Goal: Task Accomplishment & Management: Complete application form

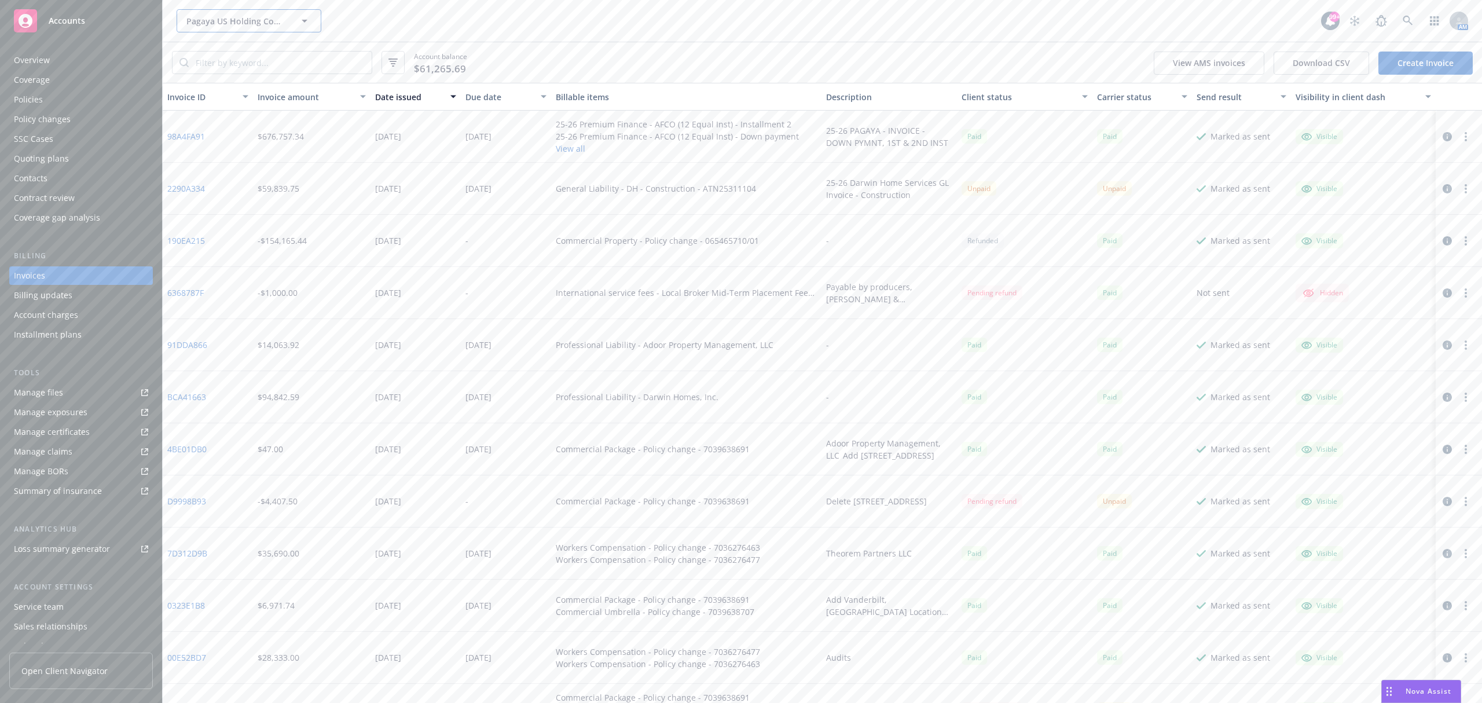
click at [230, 23] on span "Pagaya US Holding Company LLC" at bounding box center [236, 21] width 100 height 12
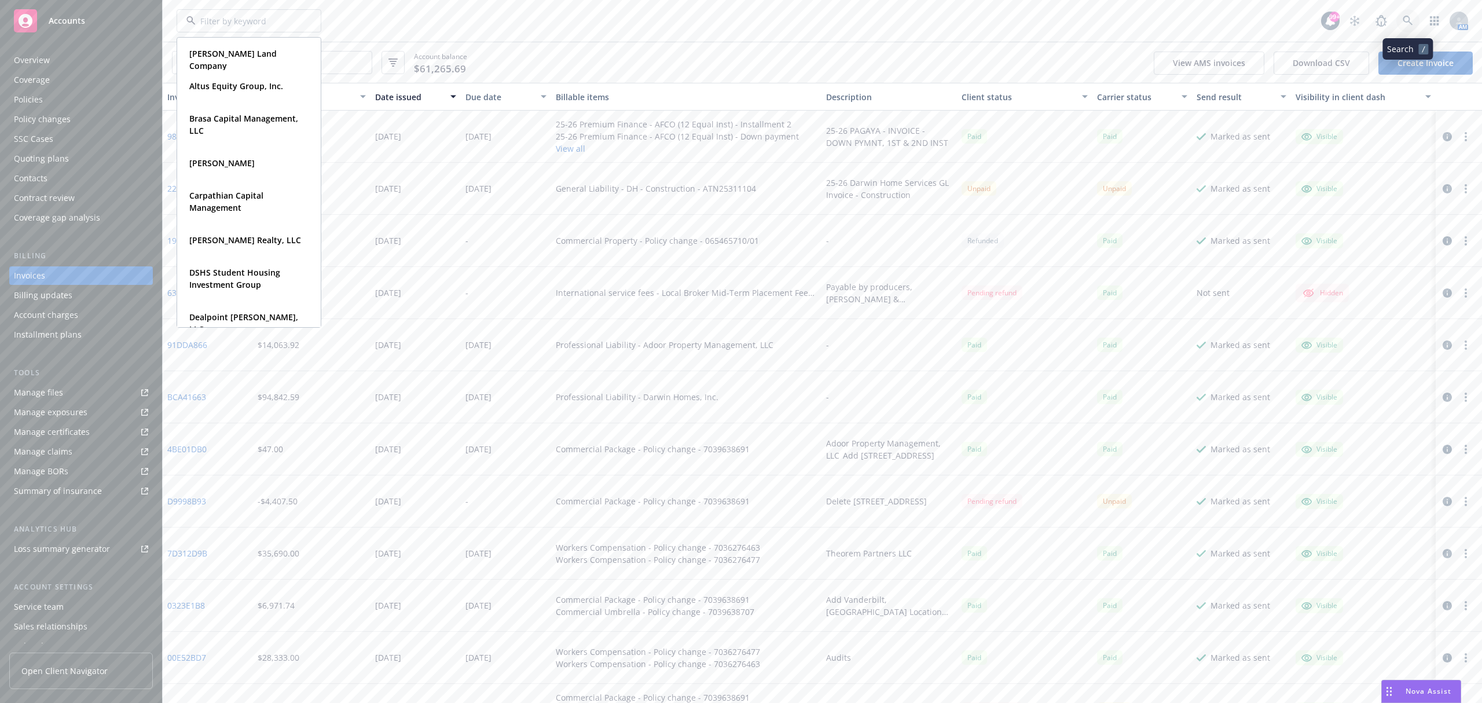
click at [1397, 21] on link at bounding box center [1408, 20] width 23 height 23
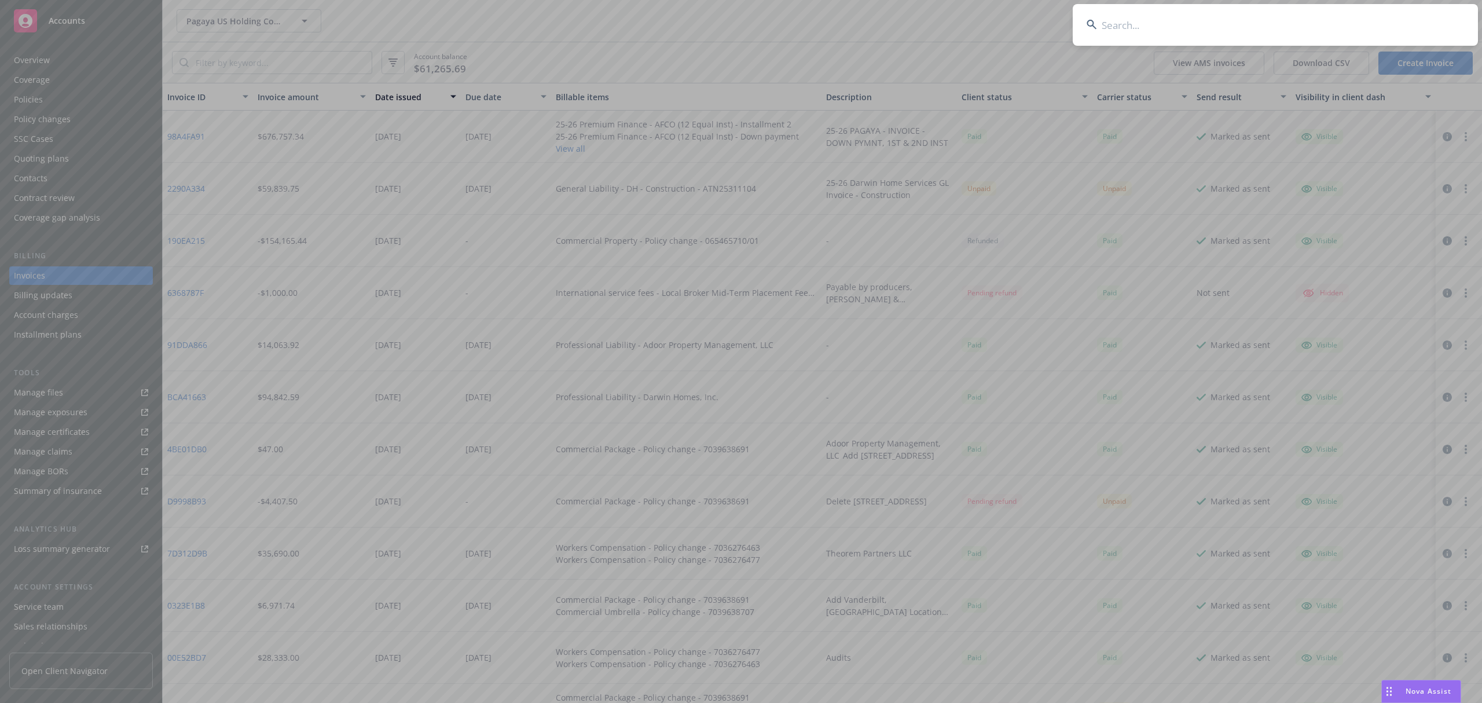
click at [1152, 24] on input at bounding box center [1275, 25] width 405 height 42
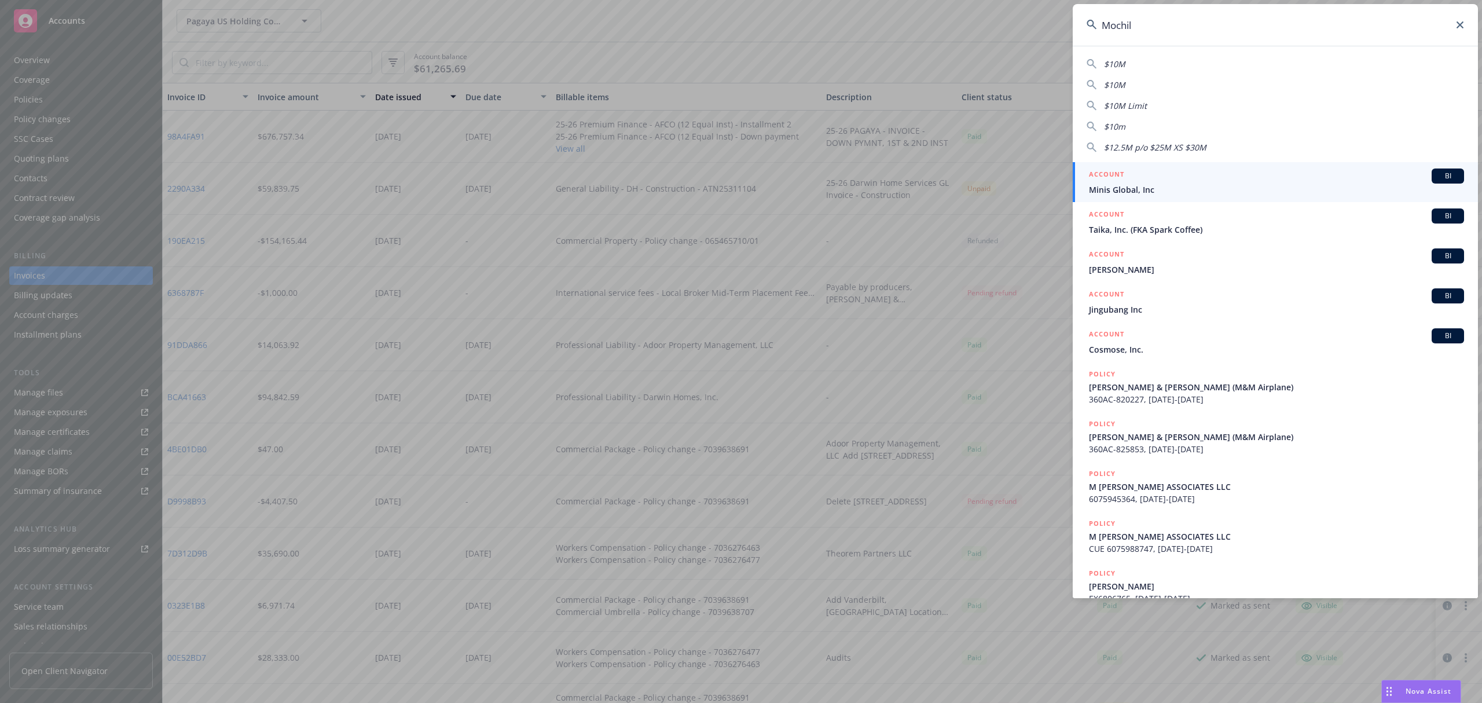
type input "Mochila"
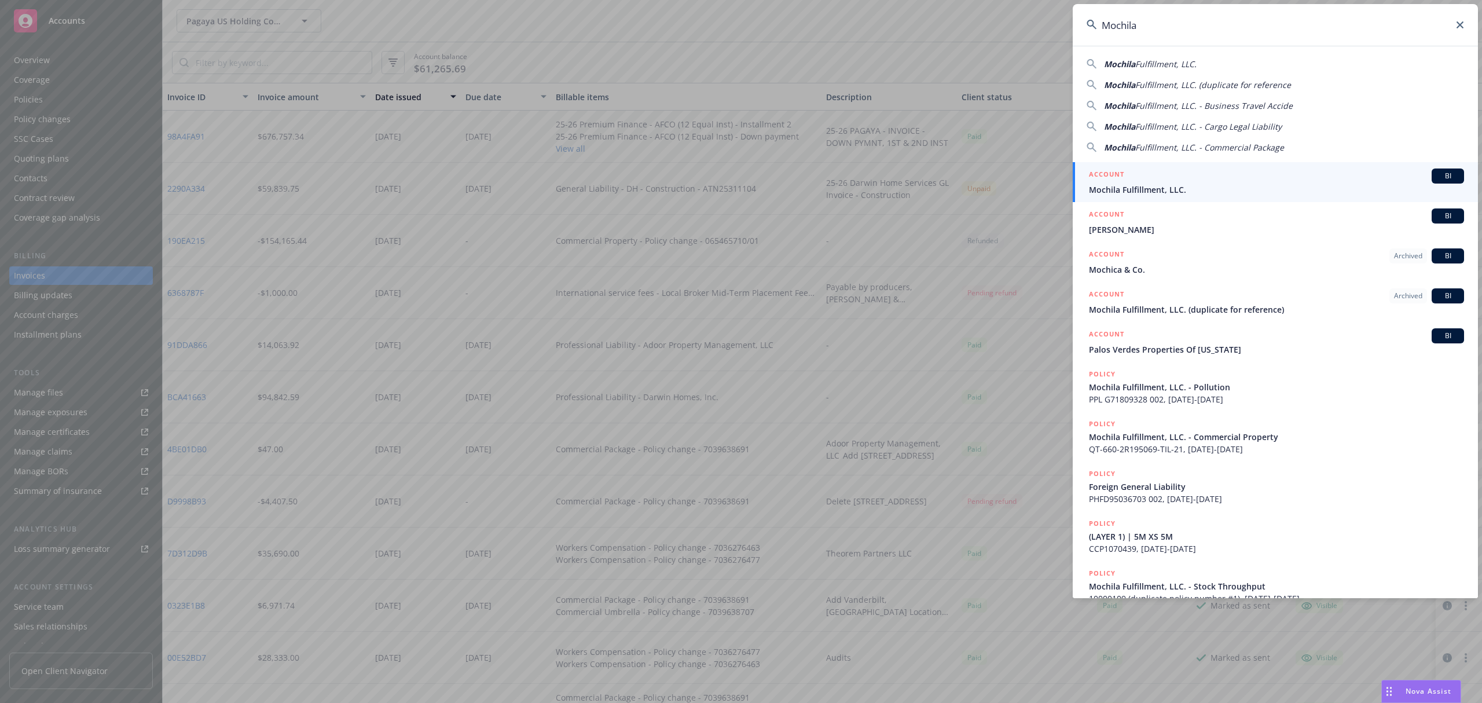
click at [1181, 177] on div "ACCOUNT BI" at bounding box center [1276, 176] width 375 height 15
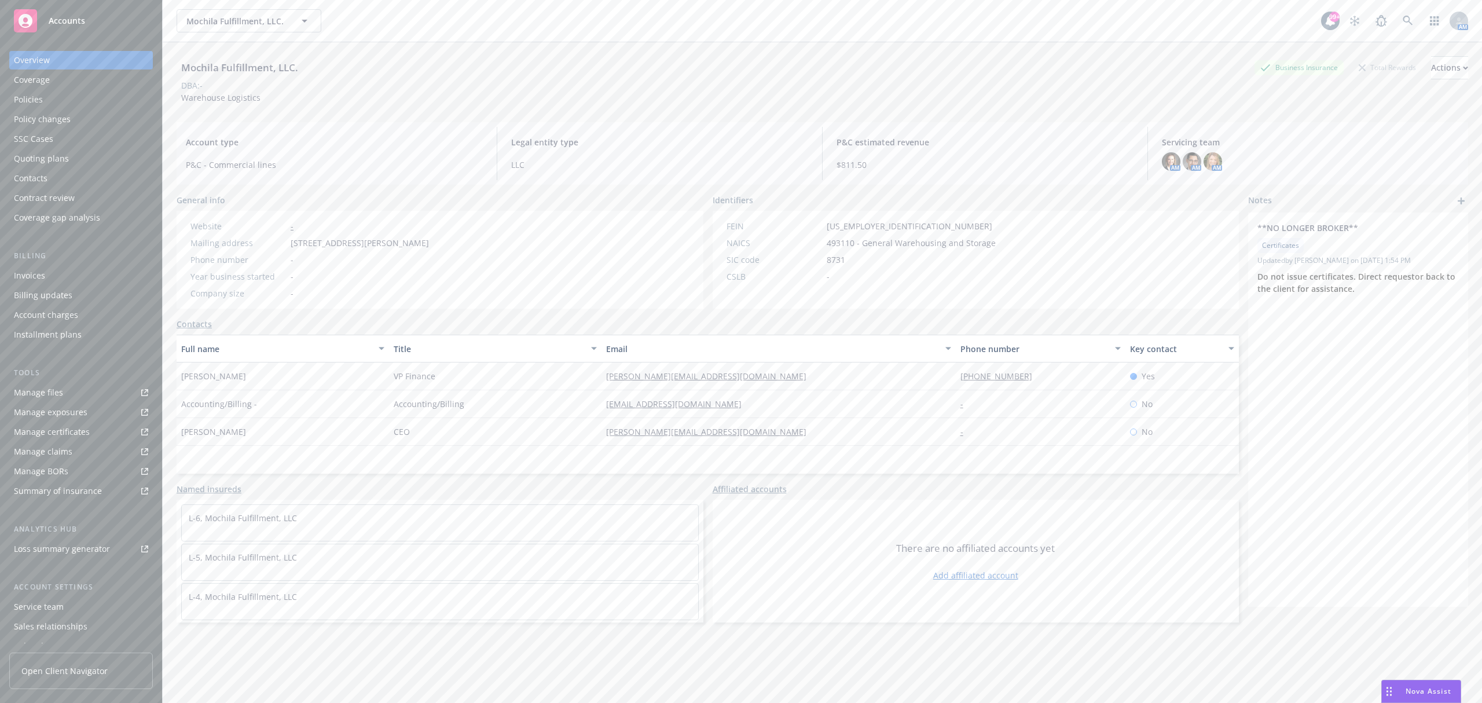
click at [86, 121] on div "Policy changes" at bounding box center [81, 119] width 134 height 19
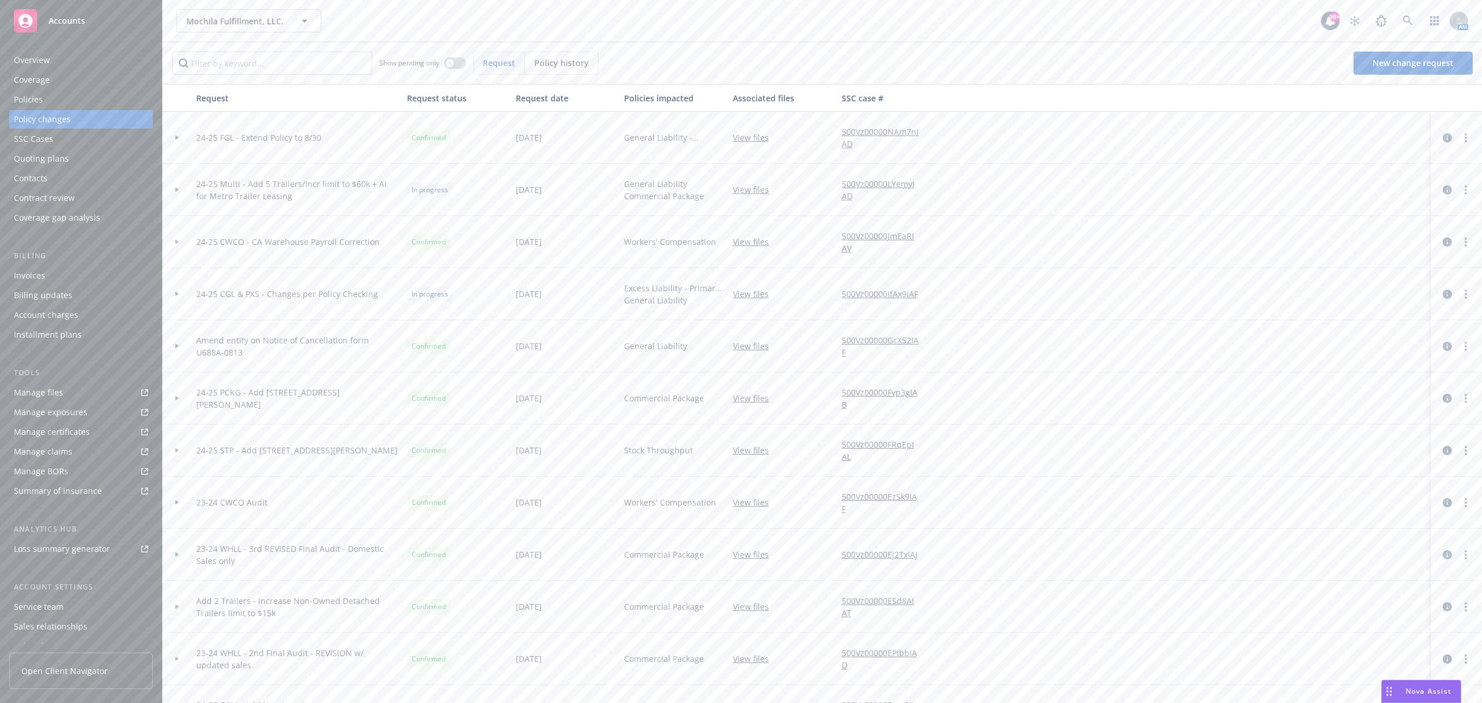
click at [171, 193] on div at bounding box center [177, 190] width 29 height 52
click at [1400, 64] on span "New change request" at bounding box center [1413, 62] width 81 height 11
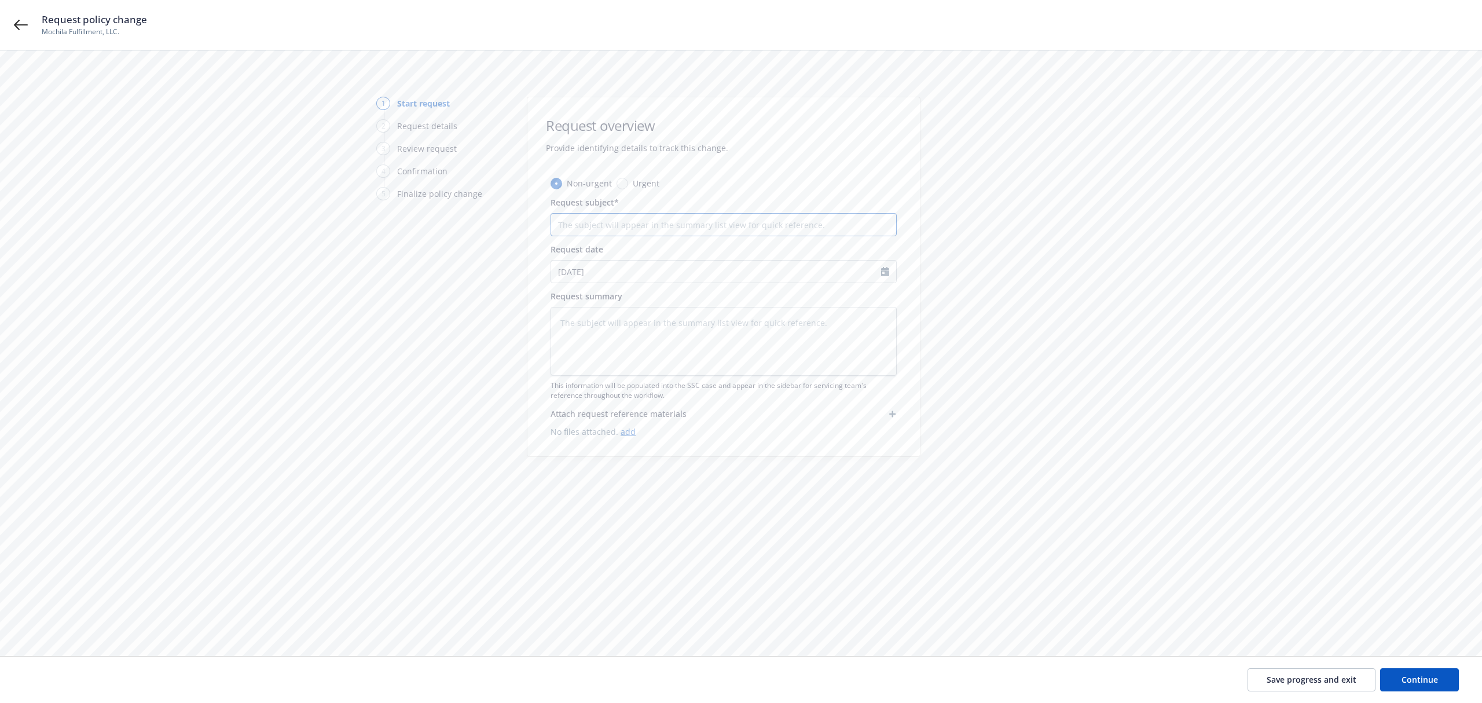
click at [672, 227] on input "Request subject*" at bounding box center [724, 224] width 346 height 23
click at [585, 228] on input "Request subject*" at bounding box center [724, 224] width 346 height 23
paste input "Metro Trailer Leasing, Inc. added as AI’"
type textarea "x"
type input "Metro Trailer Leasing, Inc. added as AI’"
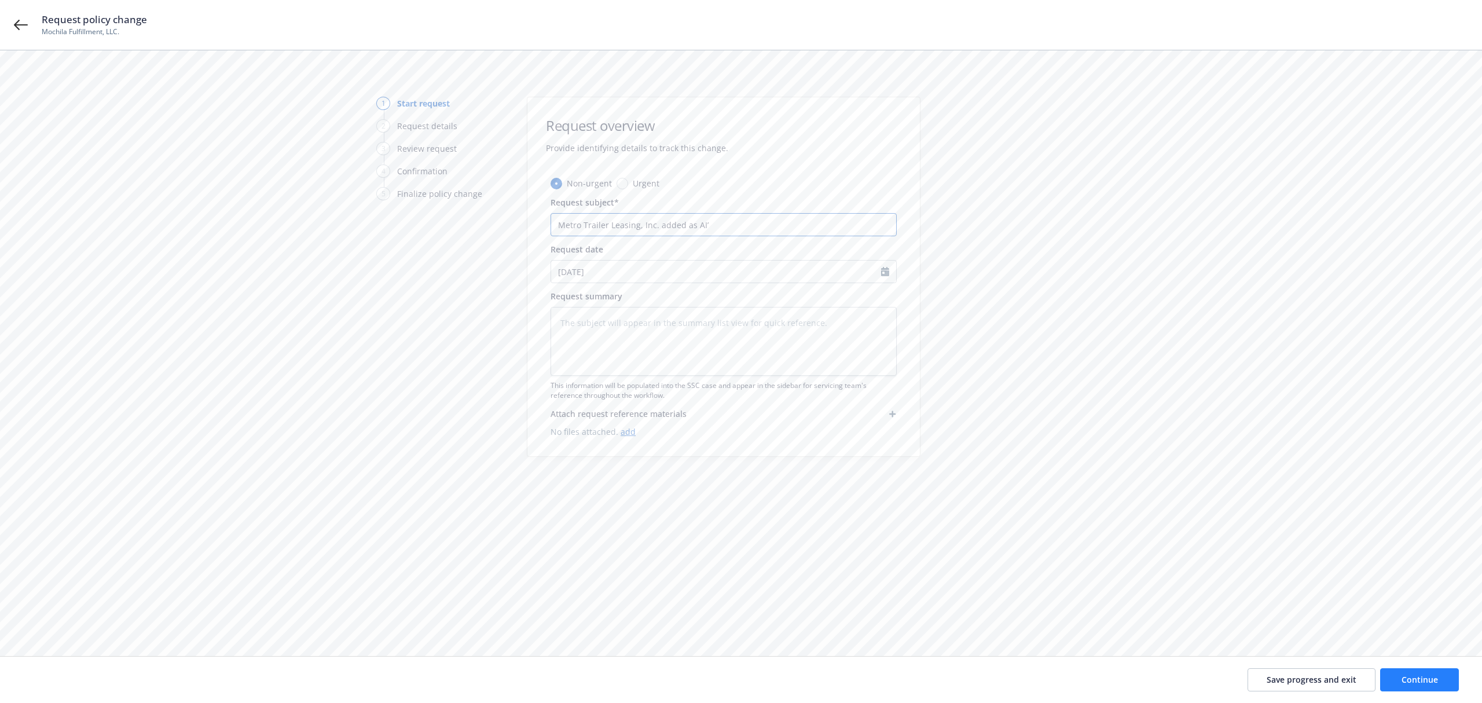
type textarea "x"
type input "Metro Trailer Leasing, Inc. added as AI"
click at [1411, 677] on span "Continue" at bounding box center [1420, 679] width 36 height 11
type textarea "x"
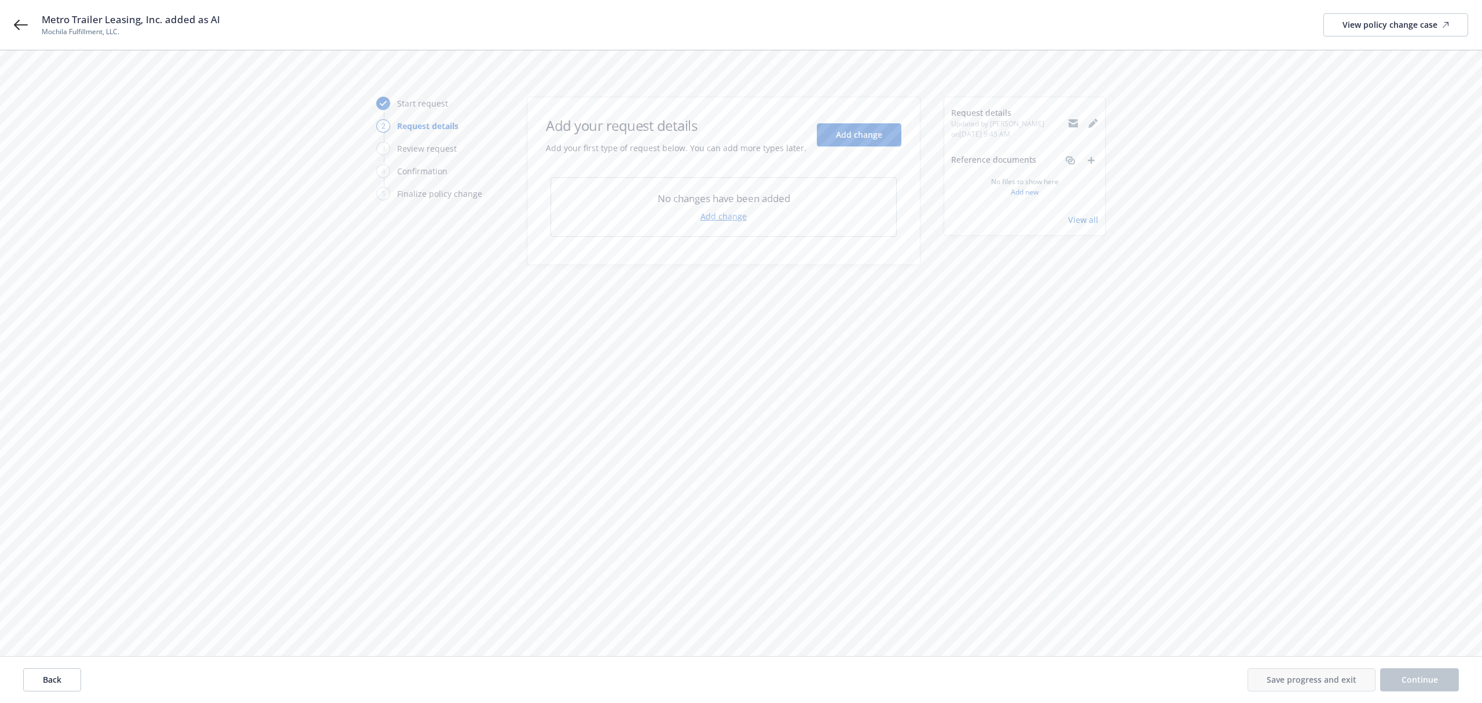
click at [723, 221] on link "Add change" at bounding box center [724, 216] width 46 height 12
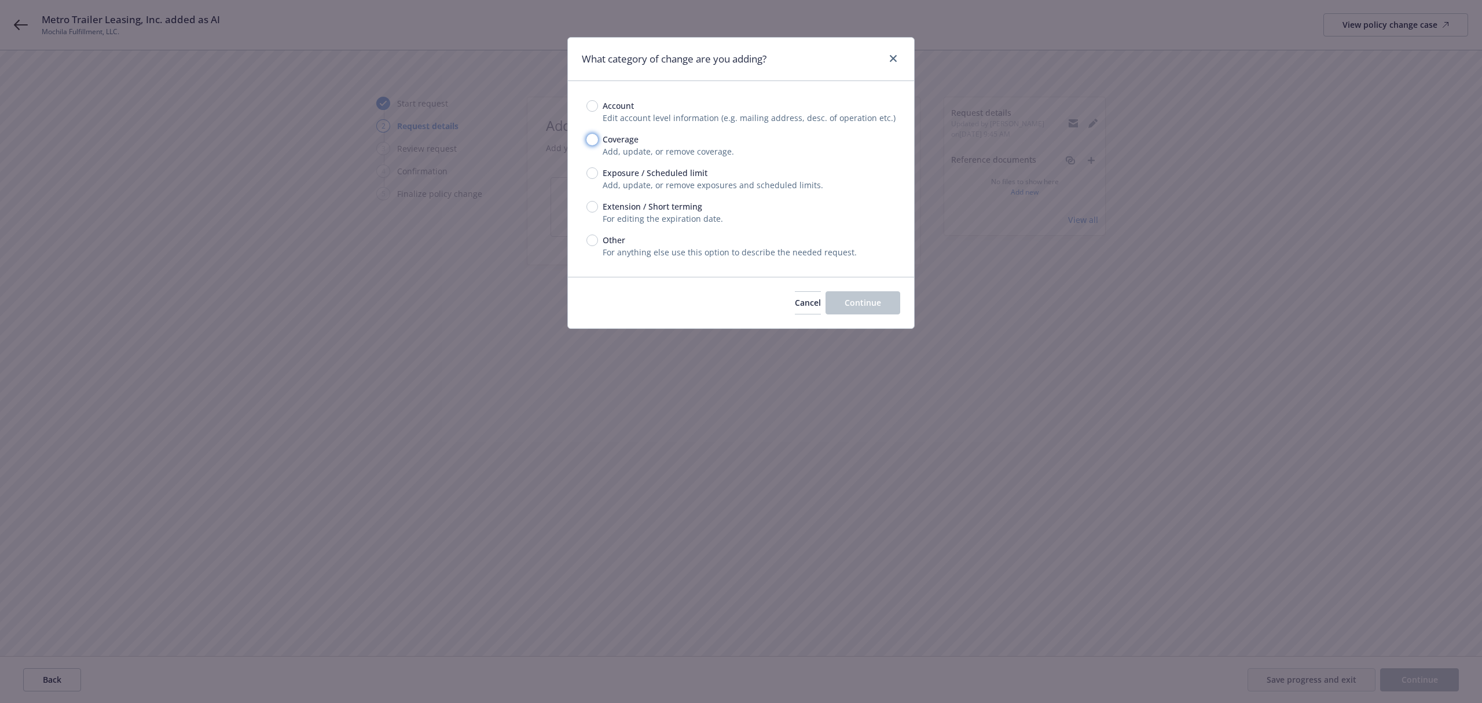
click at [591, 138] on input "Coverage" at bounding box center [593, 140] width 12 height 12
radio input "true"
click at [860, 301] on span "Continue" at bounding box center [863, 302] width 36 height 11
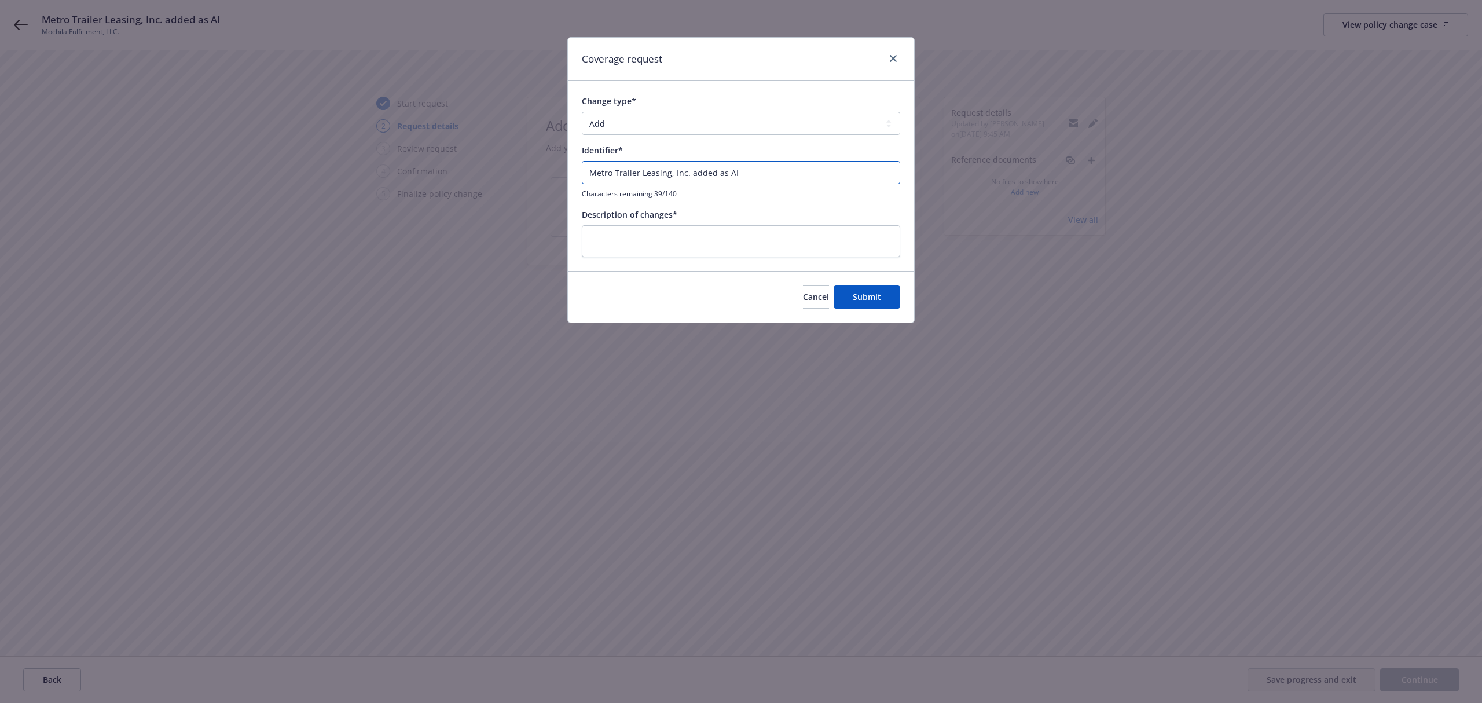
click at [673, 169] on input "Metro Trailer Leasing, Inc. added as AI" at bounding box center [741, 172] width 318 height 23
click at [674, 239] on textarea at bounding box center [741, 241] width 318 height 32
paste textarea "Metro Trailer Leasing, Inc. added as AI"
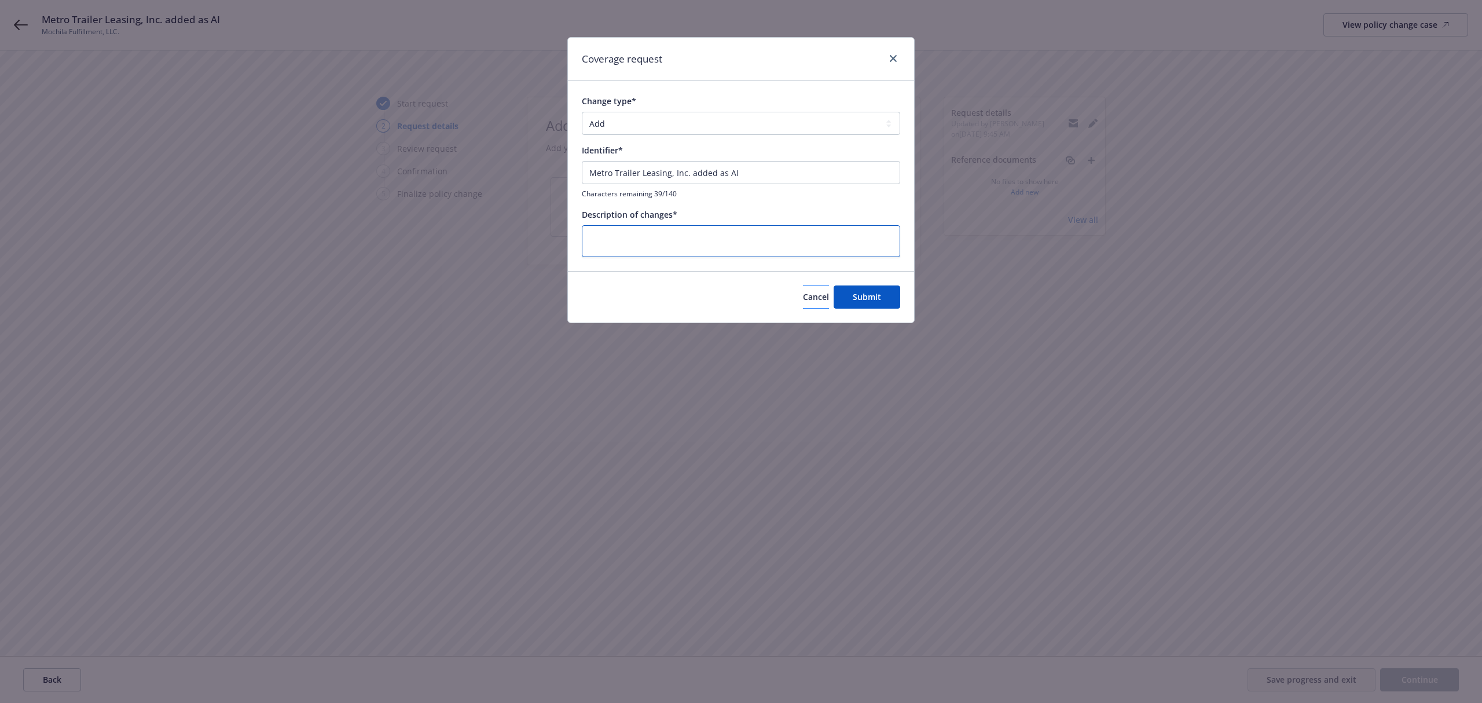
type textarea "x"
type textarea "Metro Trailer Leasing, Inc. added as AI"
click at [851, 299] on button "Submit" at bounding box center [867, 296] width 67 height 23
type textarea "x"
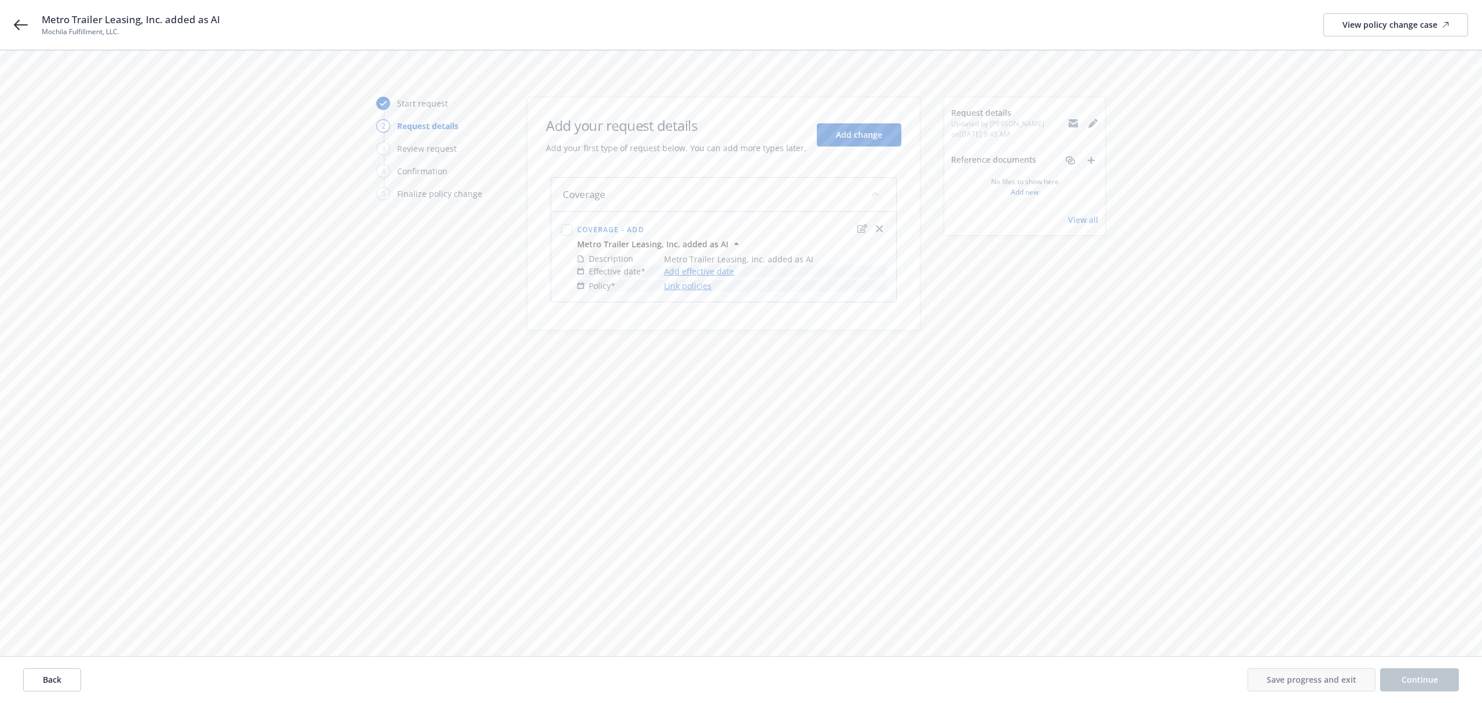
click at [682, 269] on link "Add effective date" at bounding box center [699, 271] width 70 height 12
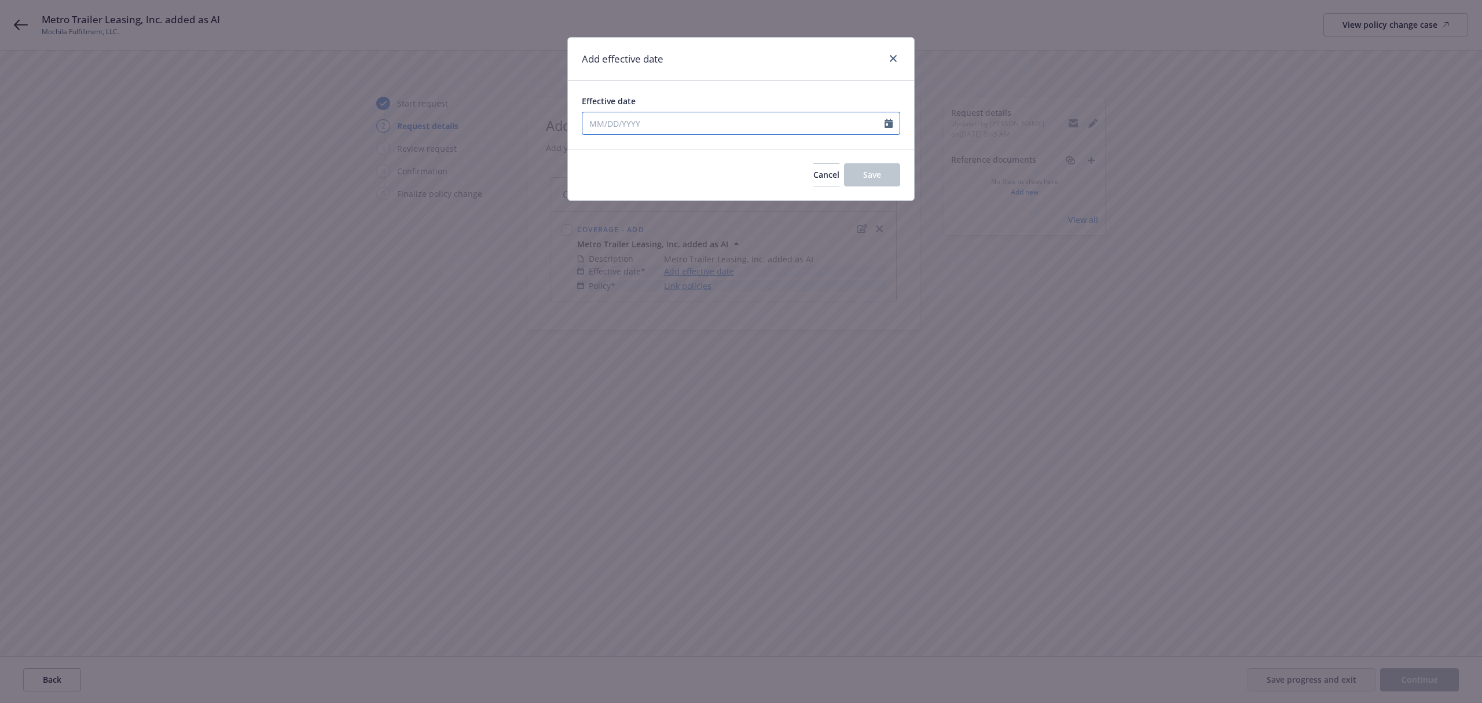
select select "8"
click at [610, 122] on input "Effective date" at bounding box center [734, 123] width 302 height 22
type input "[DATE]"
click at [702, 95] on div "Effective date" at bounding box center [741, 101] width 318 height 12
click at [860, 177] on button "Save" at bounding box center [872, 174] width 56 height 23
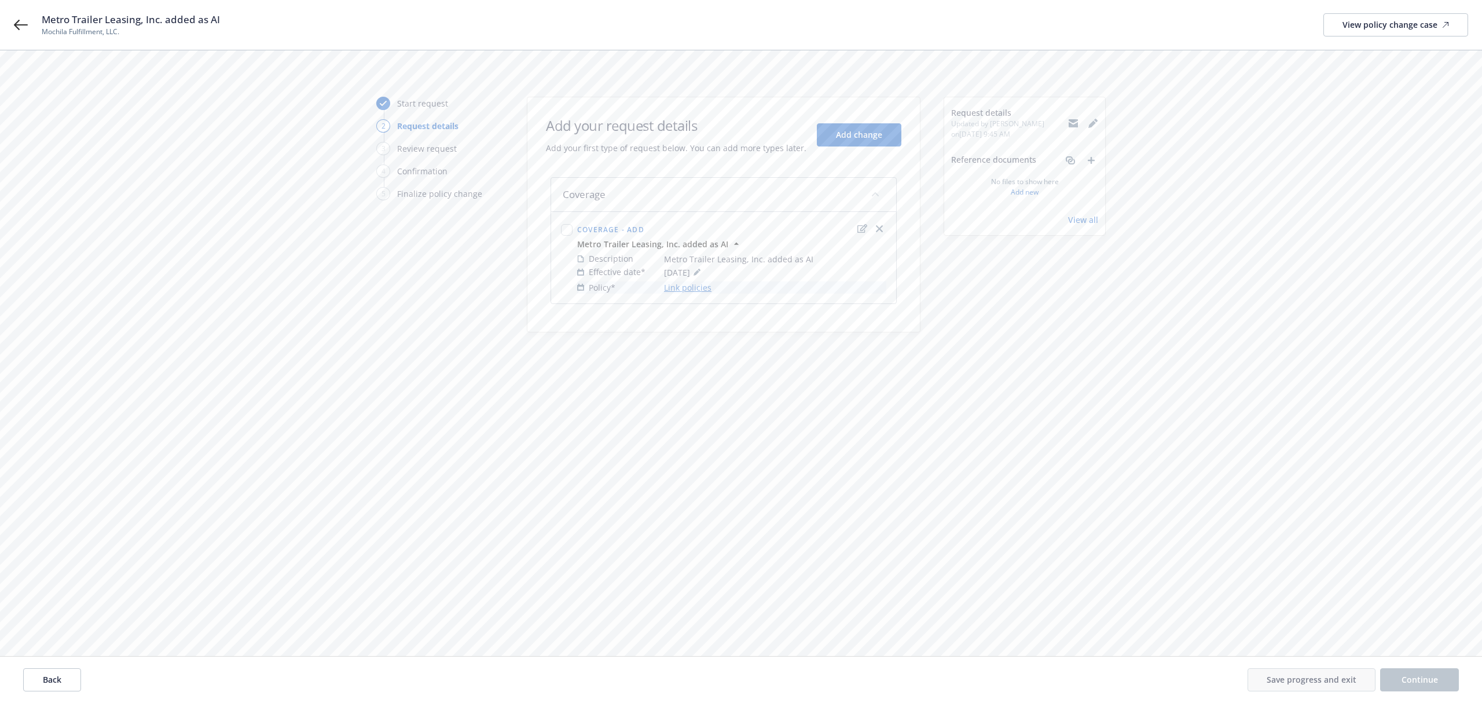
click at [695, 285] on link "Link policies" at bounding box center [687, 287] width 47 height 12
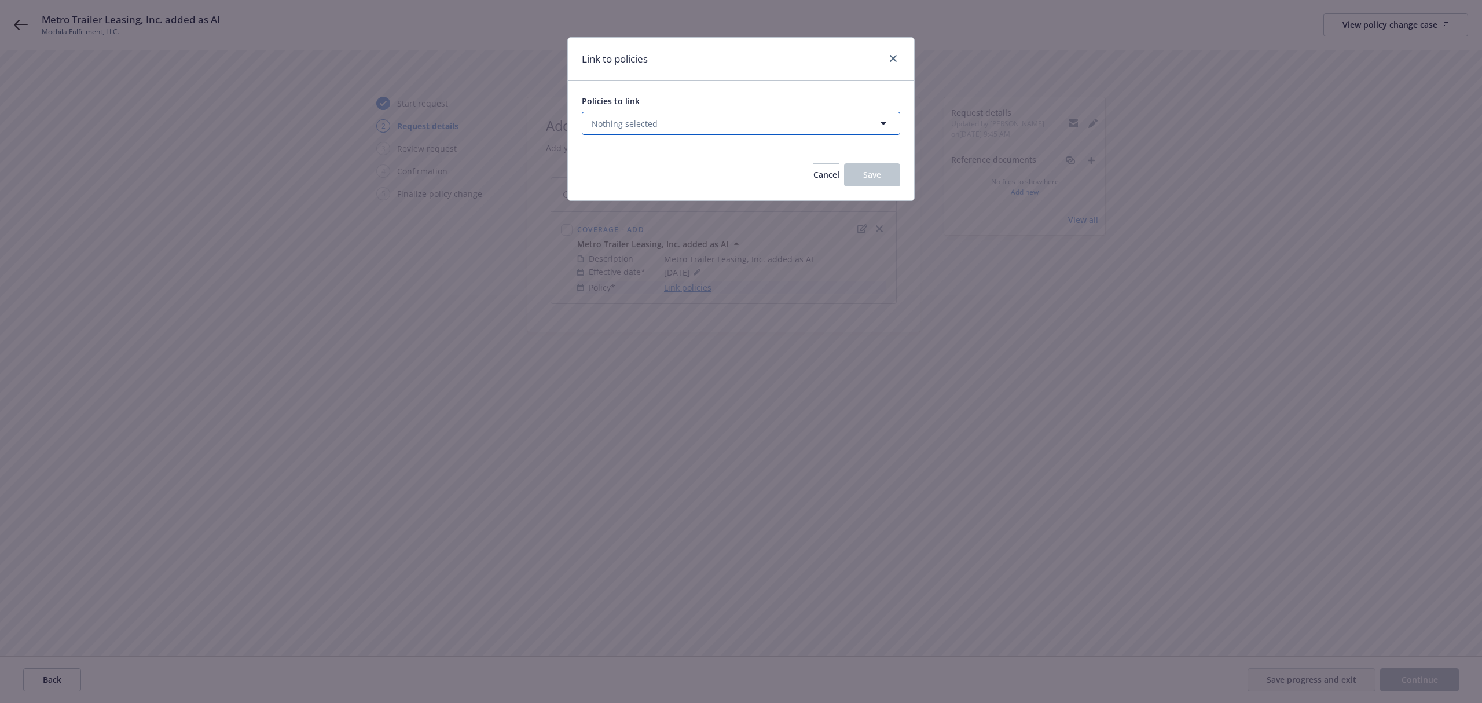
click at [671, 126] on button "Nothing selected" at bounding box center [741, 123] width 318 height 23
select select "ACTIVE"
type input "103"
click at [823, 151] on select "All Active Upcoming Expired Cancelled" at bounding box center [843, 151] width 66 height 19
select select
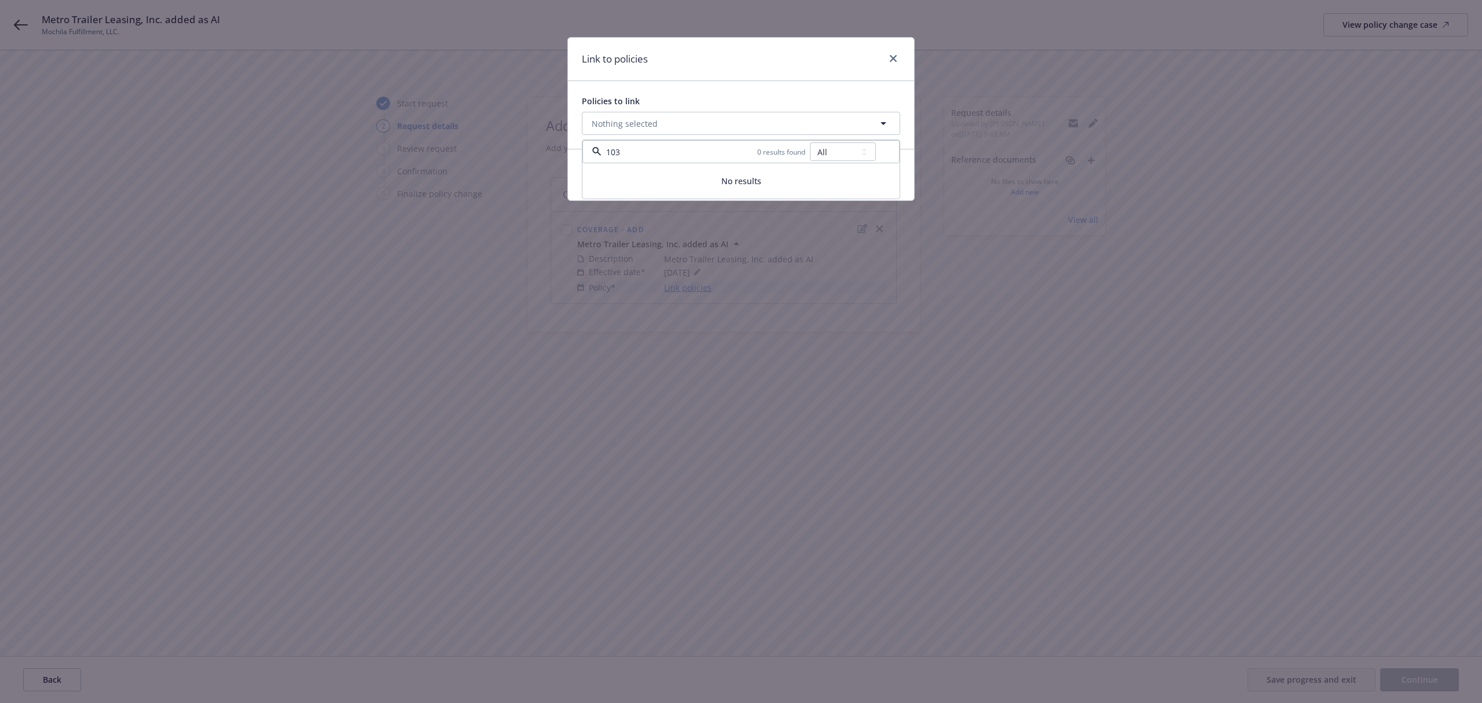
click at [810, 143] on select "All Active Upcoming Expired Cancelled" at bounding box center [843, 151] width 66 height 19
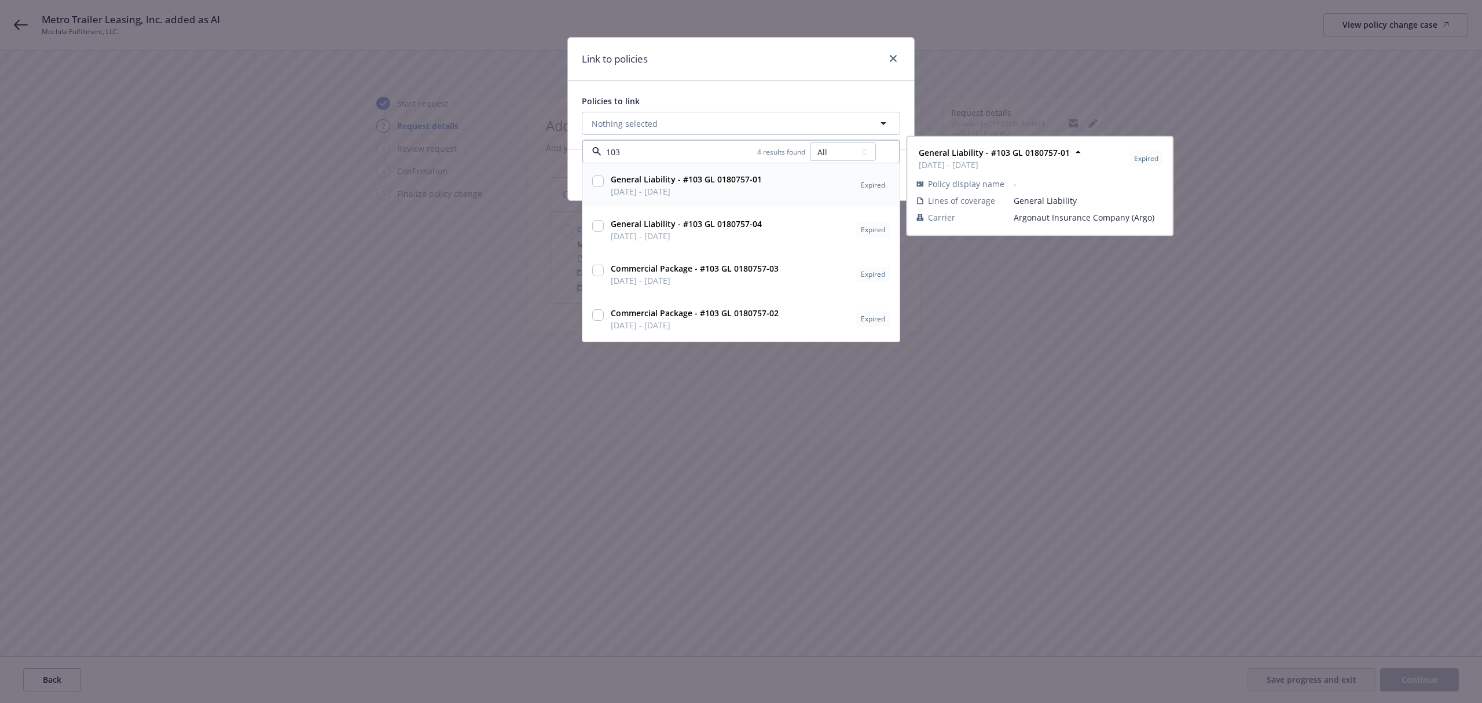
click at [681, 154] on input "103" at bounding box center [680, 152] width 156 height 12
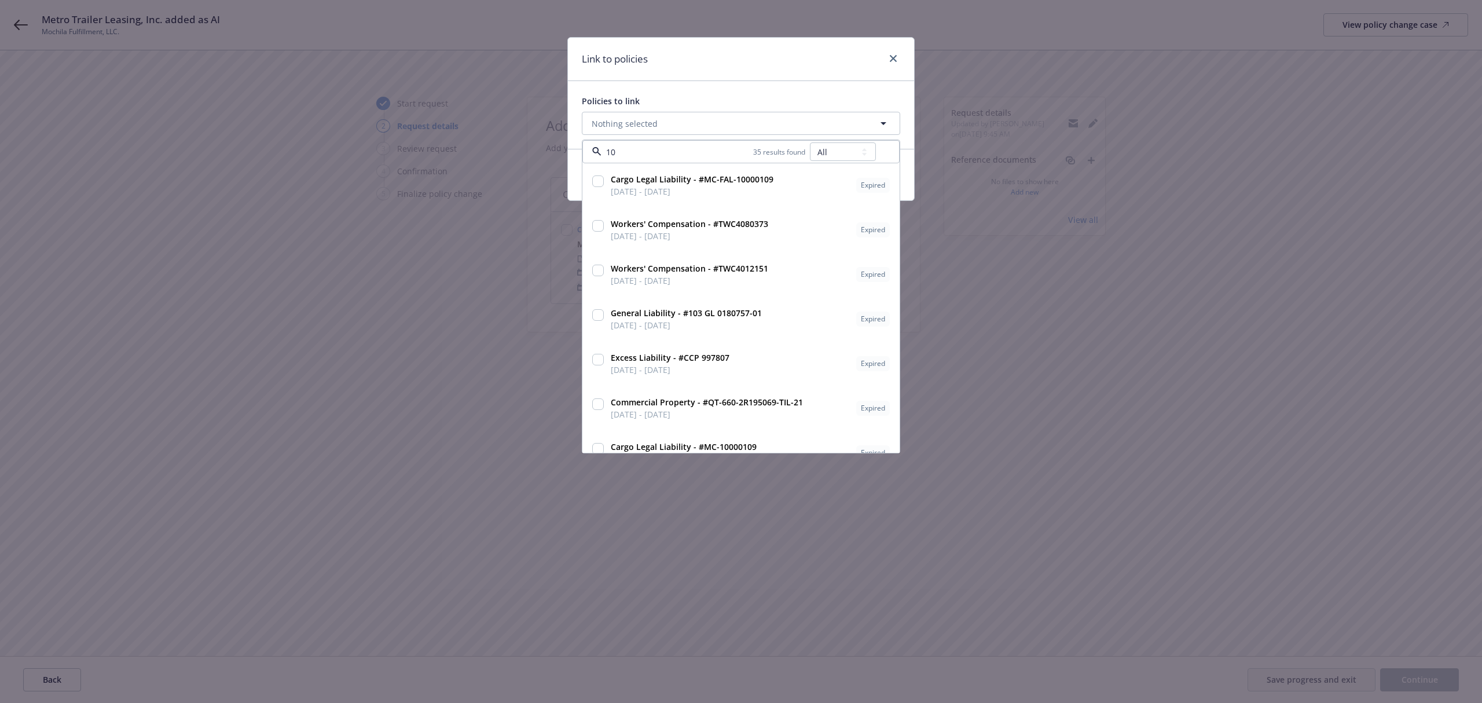
type input "103"
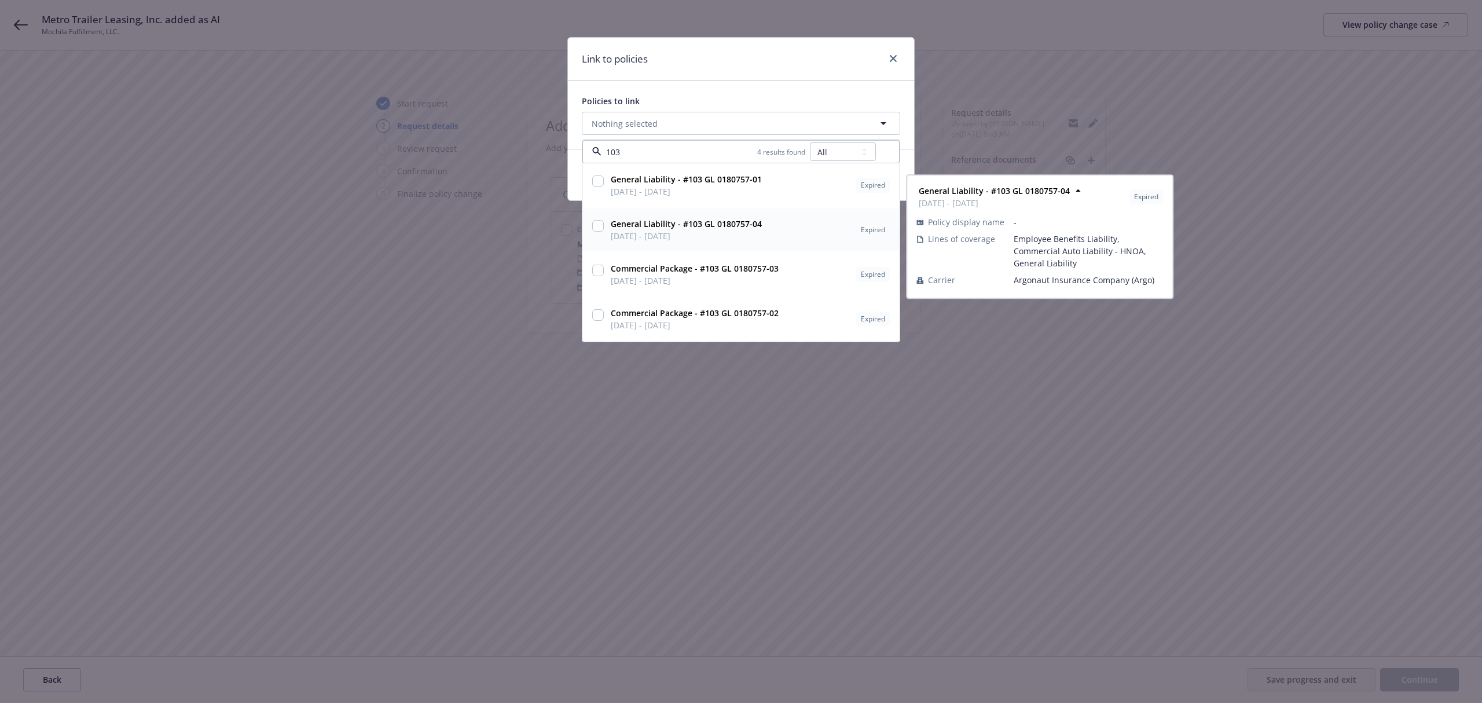
click at [595, 225] on input "checkbox" at bounding box center [598, 226] width 12 height 12
checkbox input "true"
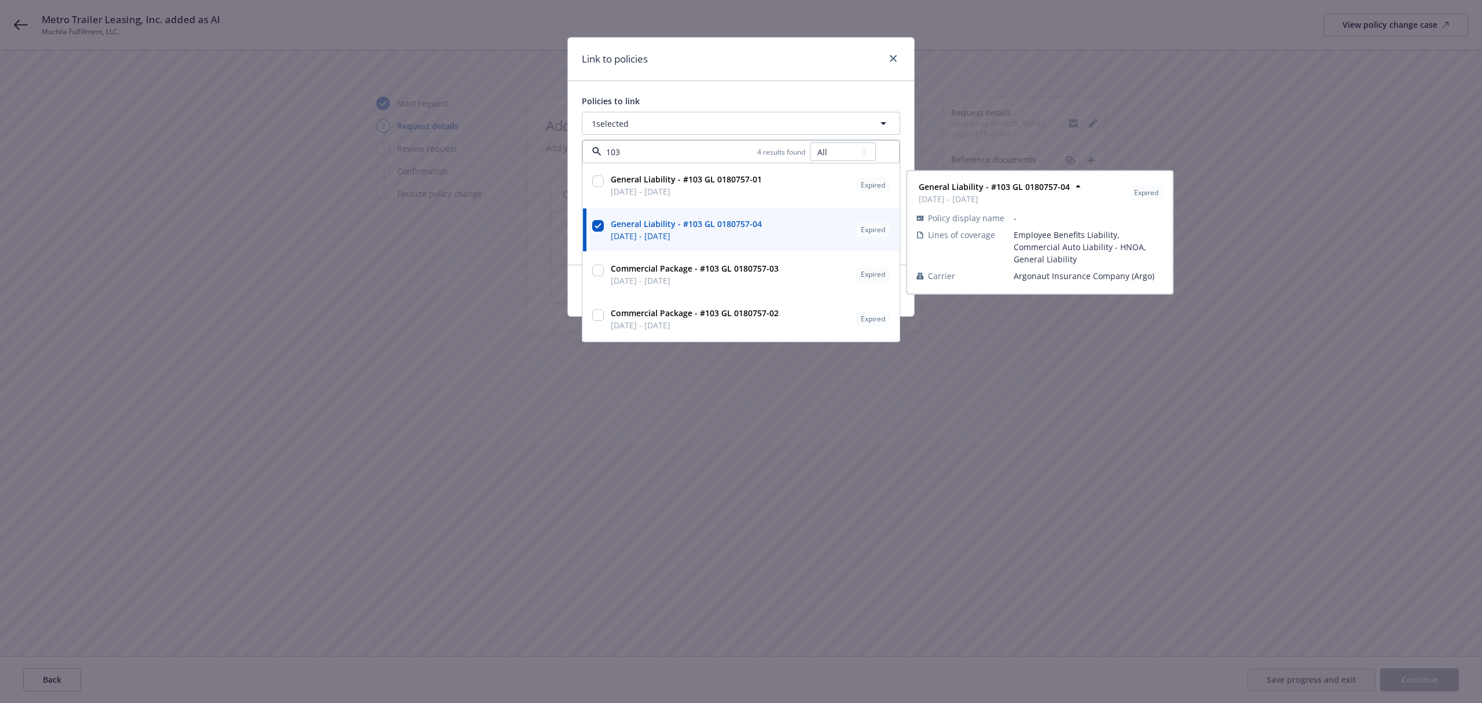
type input "103"
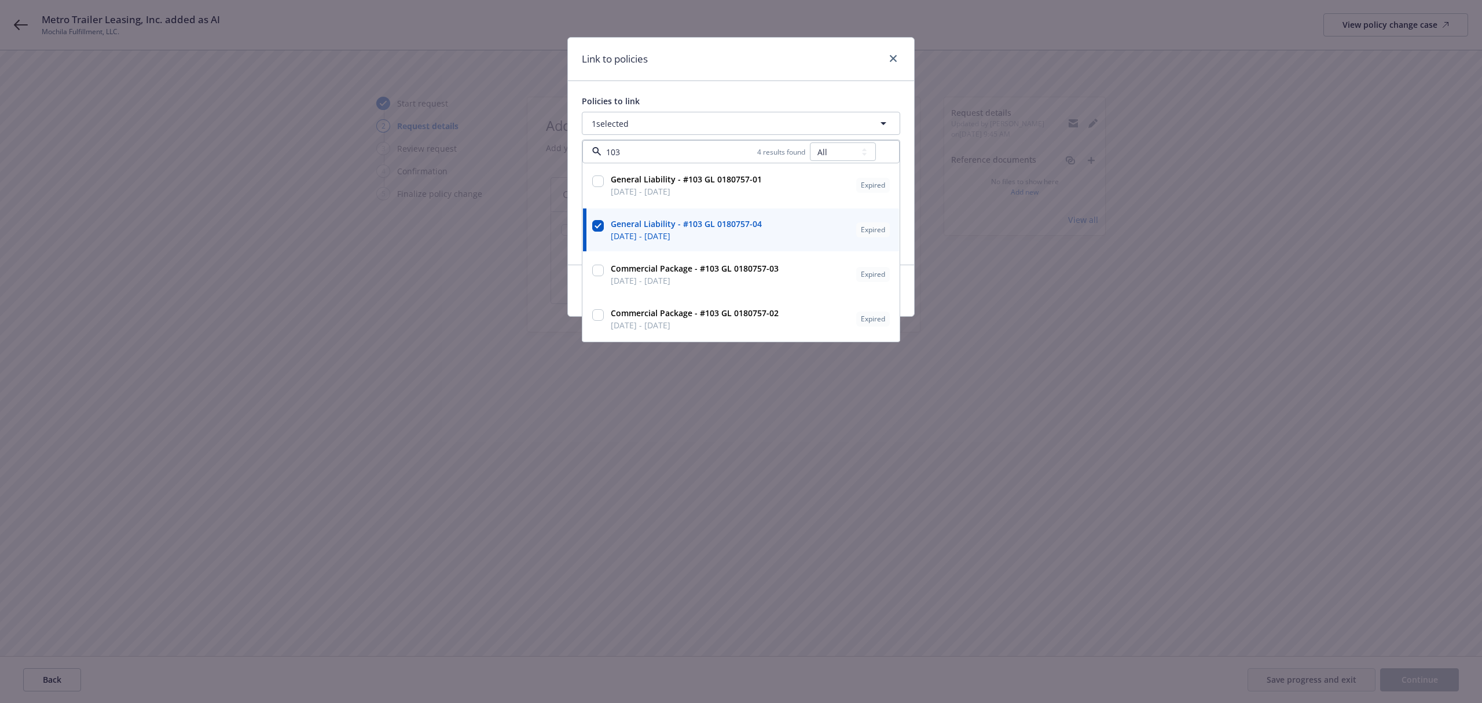
click at [719, 66] on div "Link to policies" at bounding box center [741, 59] width 346 height 43
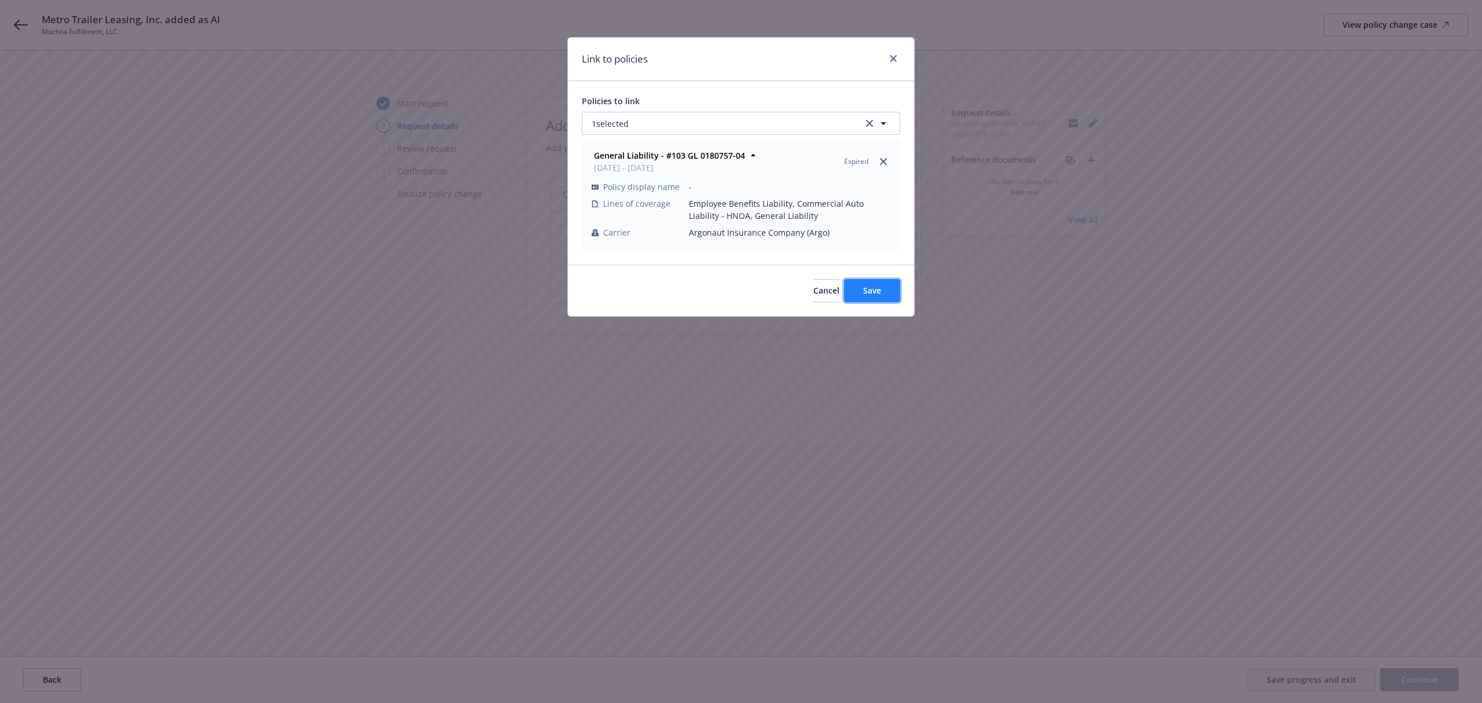
click at [880, 298] on button "Save" at bounding box center [872, 290] width 56 height 23
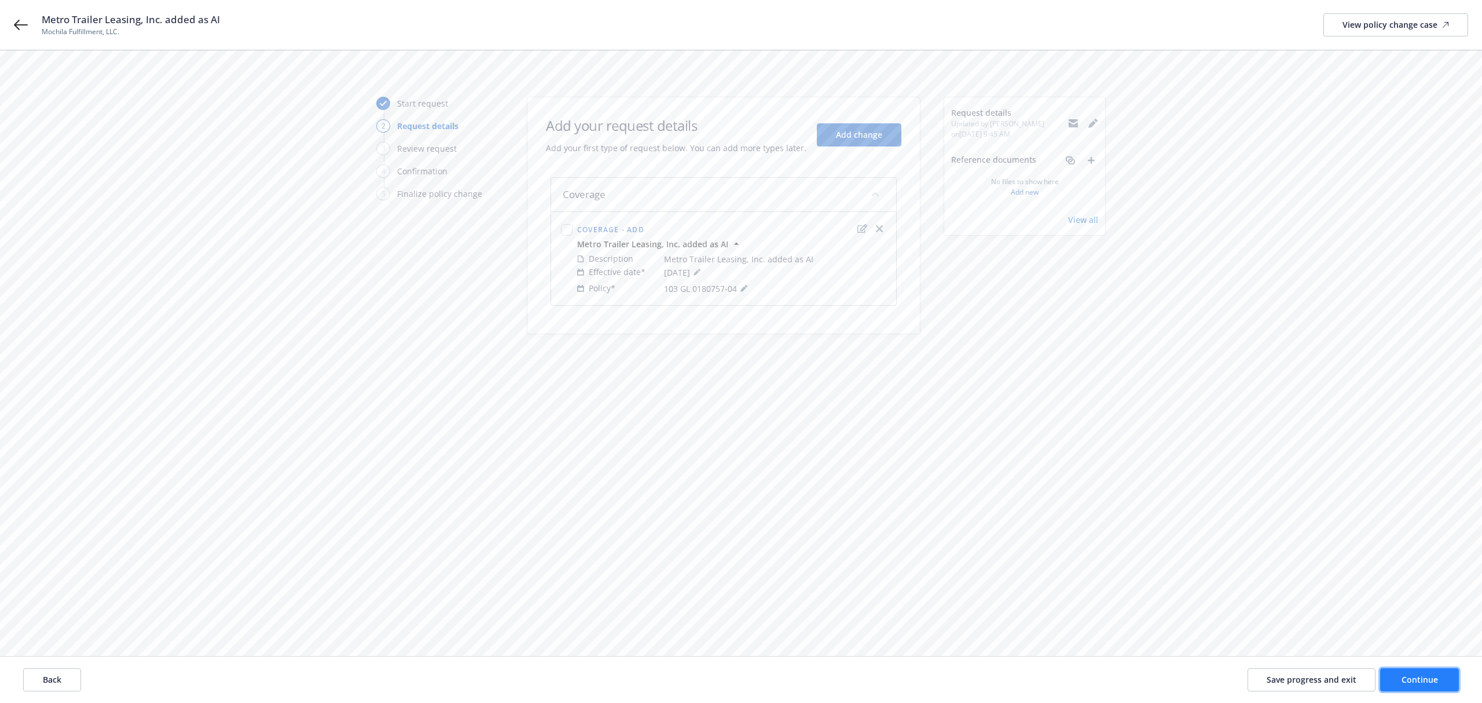
click at [1402, 682] on span "Continue" at bounding box center [1420, 679] width 36 height 11
click at [1395, 680] on button "Continue" at bounding box center [1419, 679] width 79 height 23
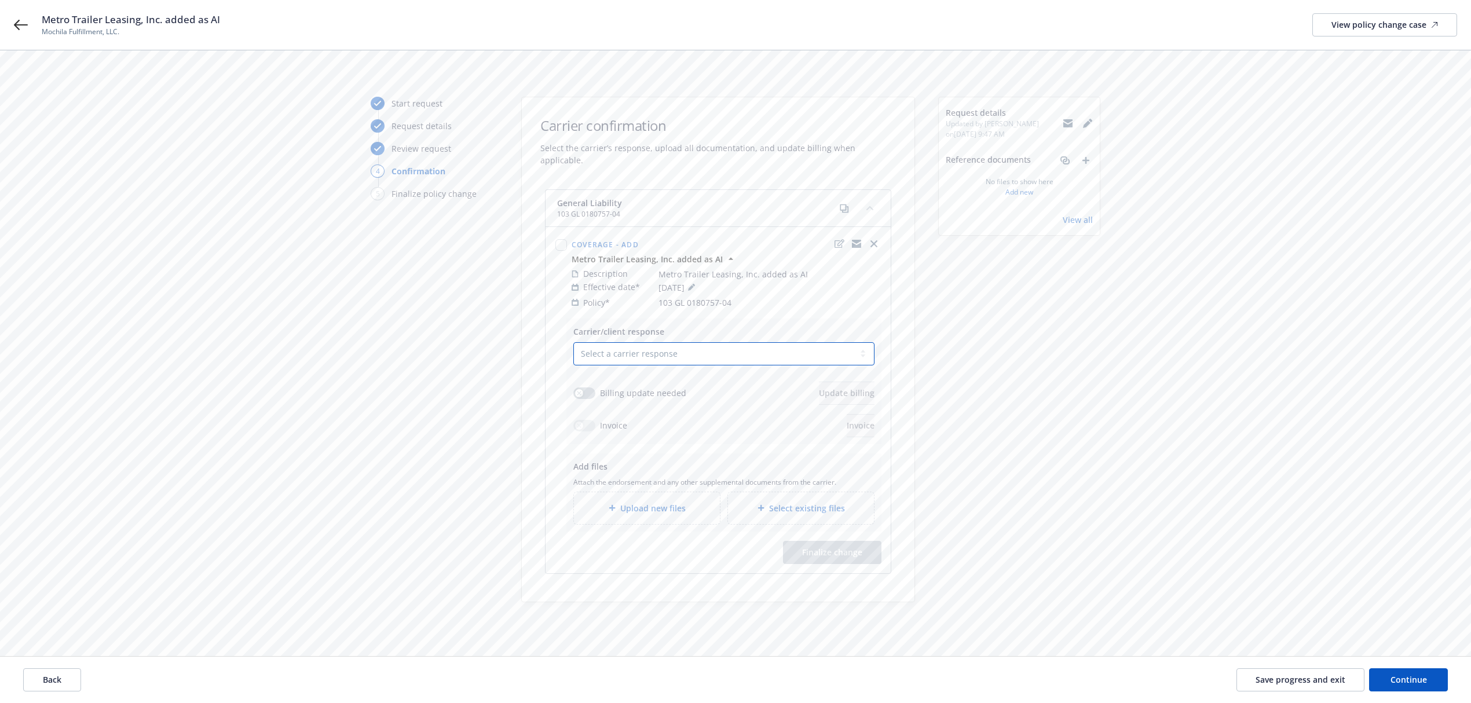
click at [675, 353] on select "Select a carrier response Accepted Accepted with revision No endorsement needed…" at bounding box center [723, 353] width 301 height 23
select select "ACCEPTED"
click at [573, 342] on select "Select a carrier response Accepted Accepted with revision No endorsement needed…" at bounding box center [723, 353] width 301 height 23
click at [584, 387] on button "button" at bounding box center [584, 393] width 22 height 12
click at [820, 387] on span "Update billing" at bounding box center [847, 392] width 56 height 11
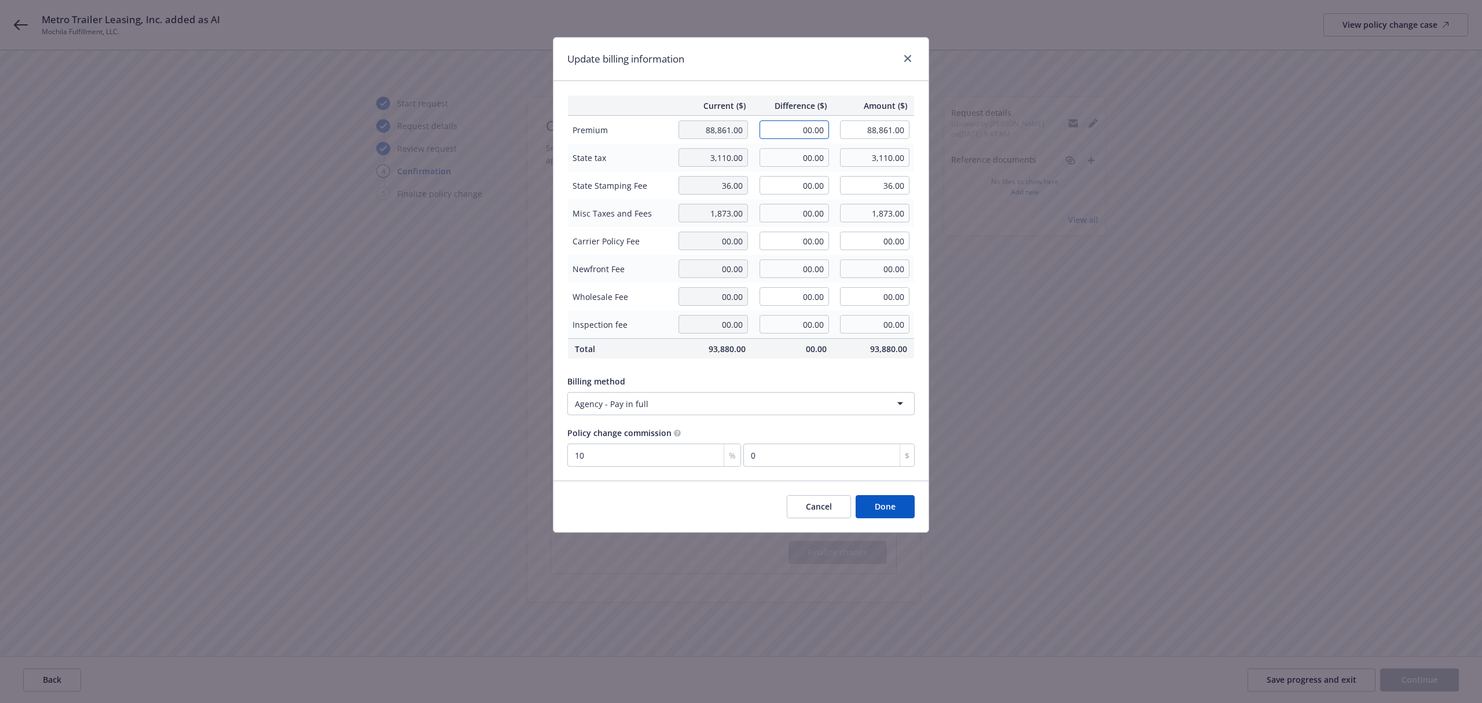
click at [776, 133] on input "00.00" at bounding box center [794, 129] width 69 height 19
type input "150.00"
type input "89,011.00"
type input "15"
click at [786, 161] on input "00.00" at bounding box center [794, 157] width 69 height 19
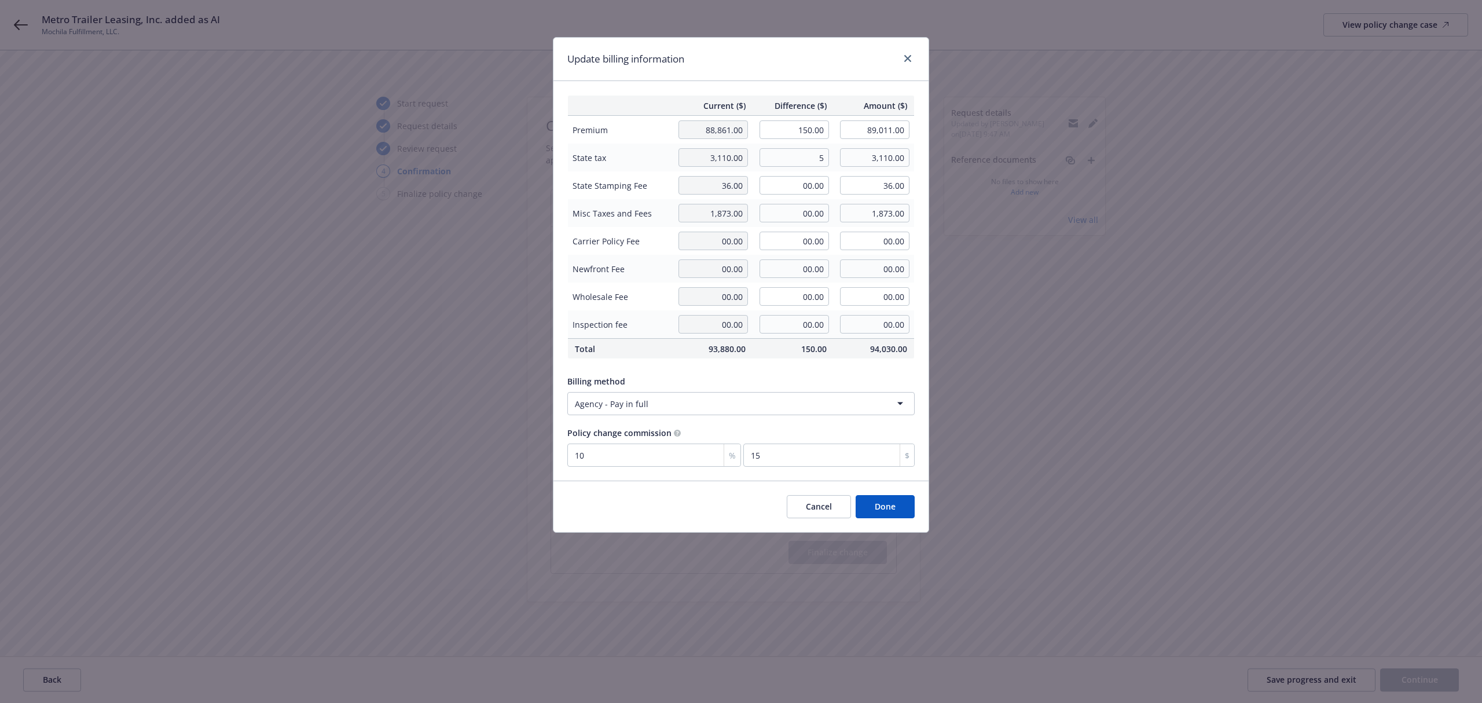
type input "5.00"
type input "3,115.00"
click at [706, 54] on div "Update billing information" at bounding box center [741, 59] width 375 height 43
click at [892, 511] on button "Done" at bounding box center [885, 506] width 59 height 23
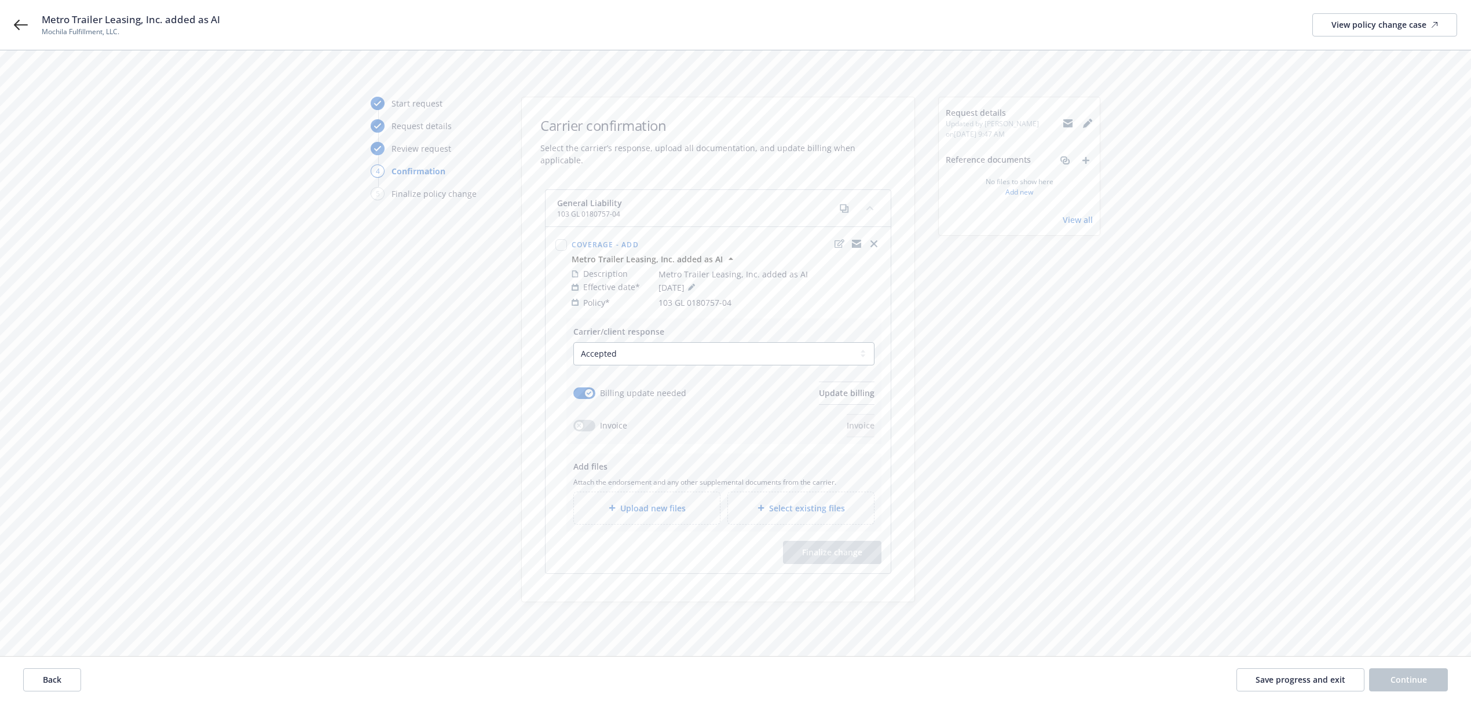
click at [663, 502] on span "Upload new files" at bounding box center [652, 508] width 65 height 12
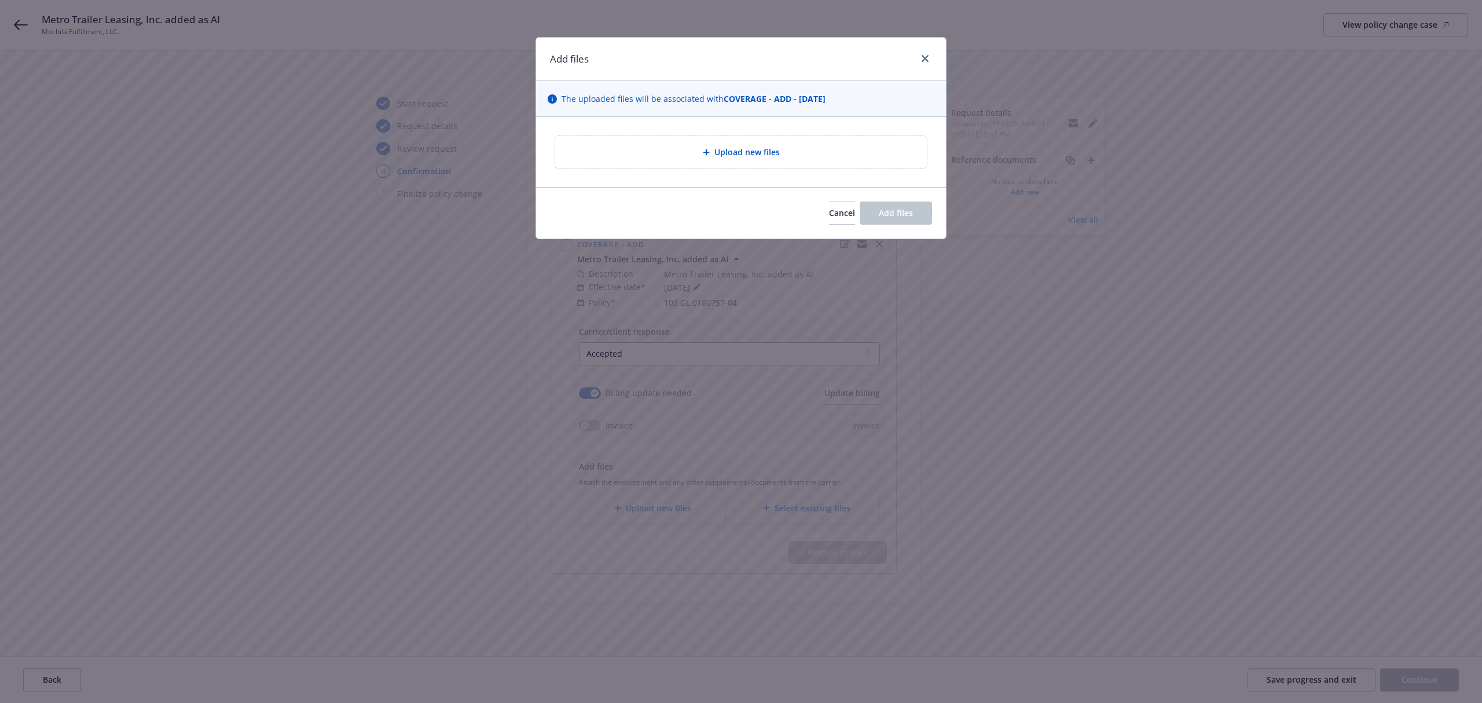
type textarea "x"
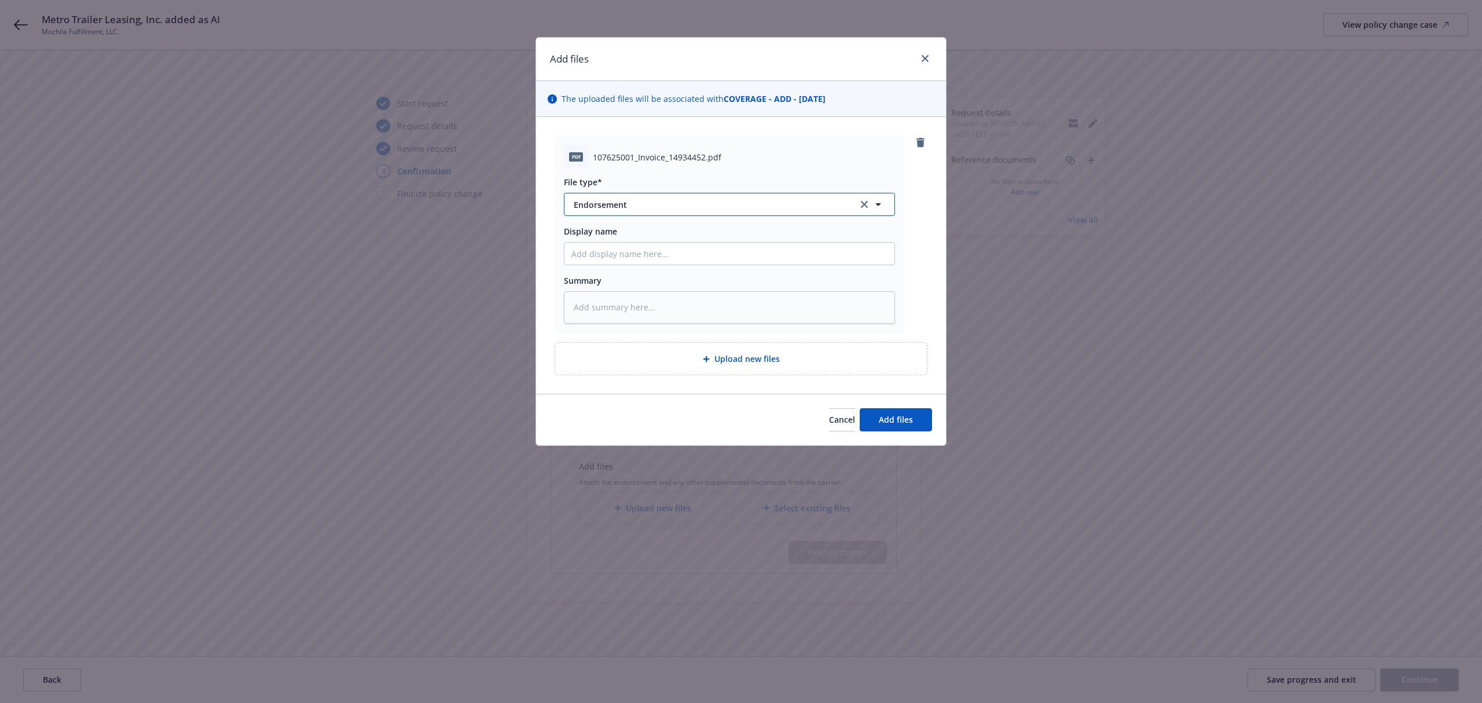
click at [640, 204] on span "Endorsement" at bounding box center [708, 205] width 268 height 12
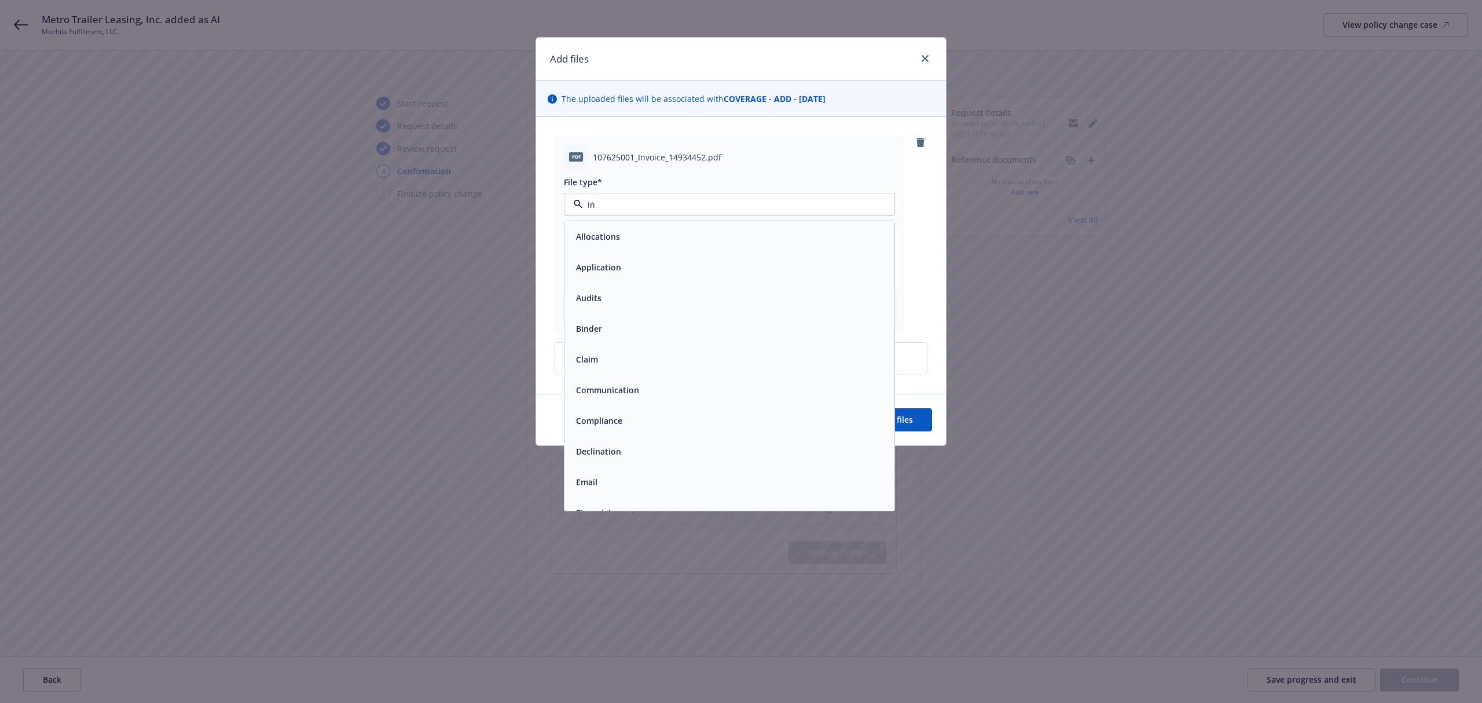
type input "inv"
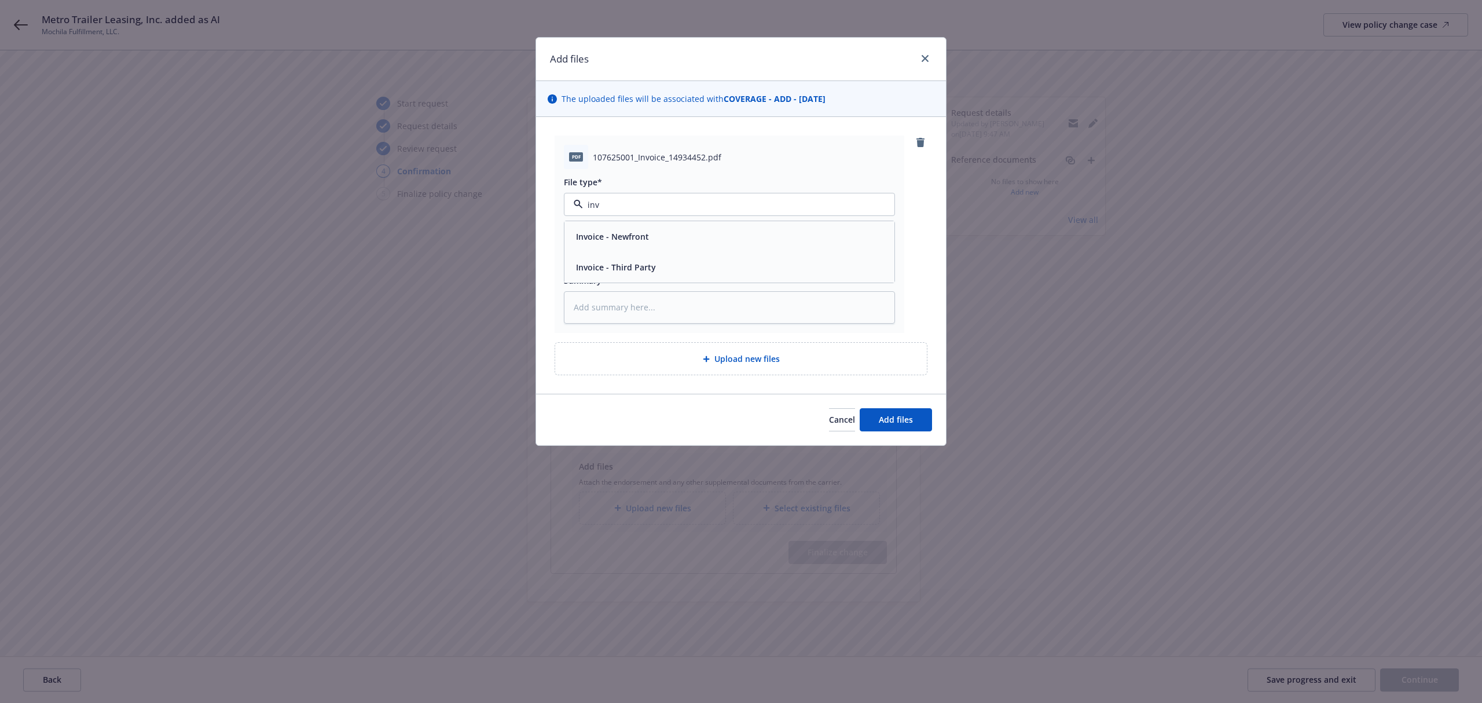
click at [674, 272] on div "Invoice - Third Party" at bounding box center [730, 267] width 316 height 17
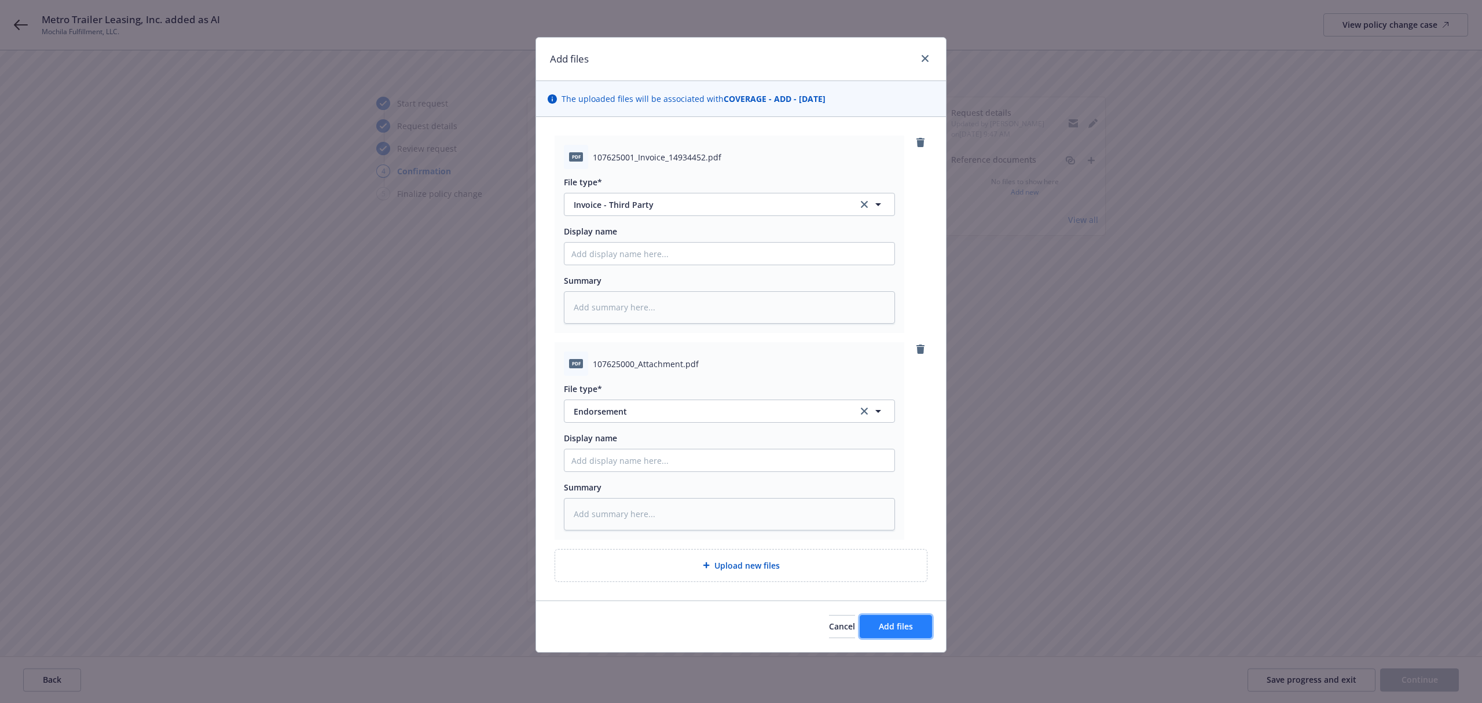
click at [893, 618] on button "Add files" at bounding box center [896, 626] width 72 height 23
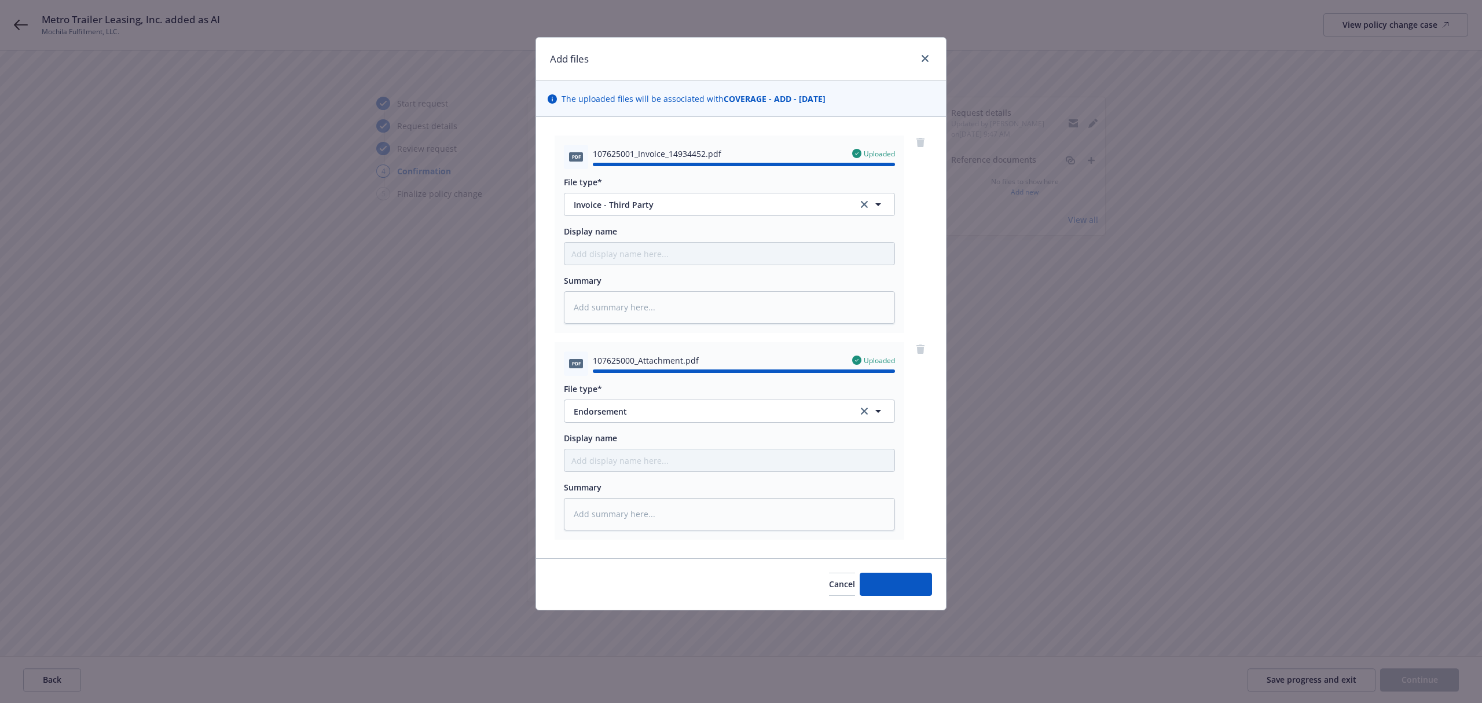
type textarea "x"
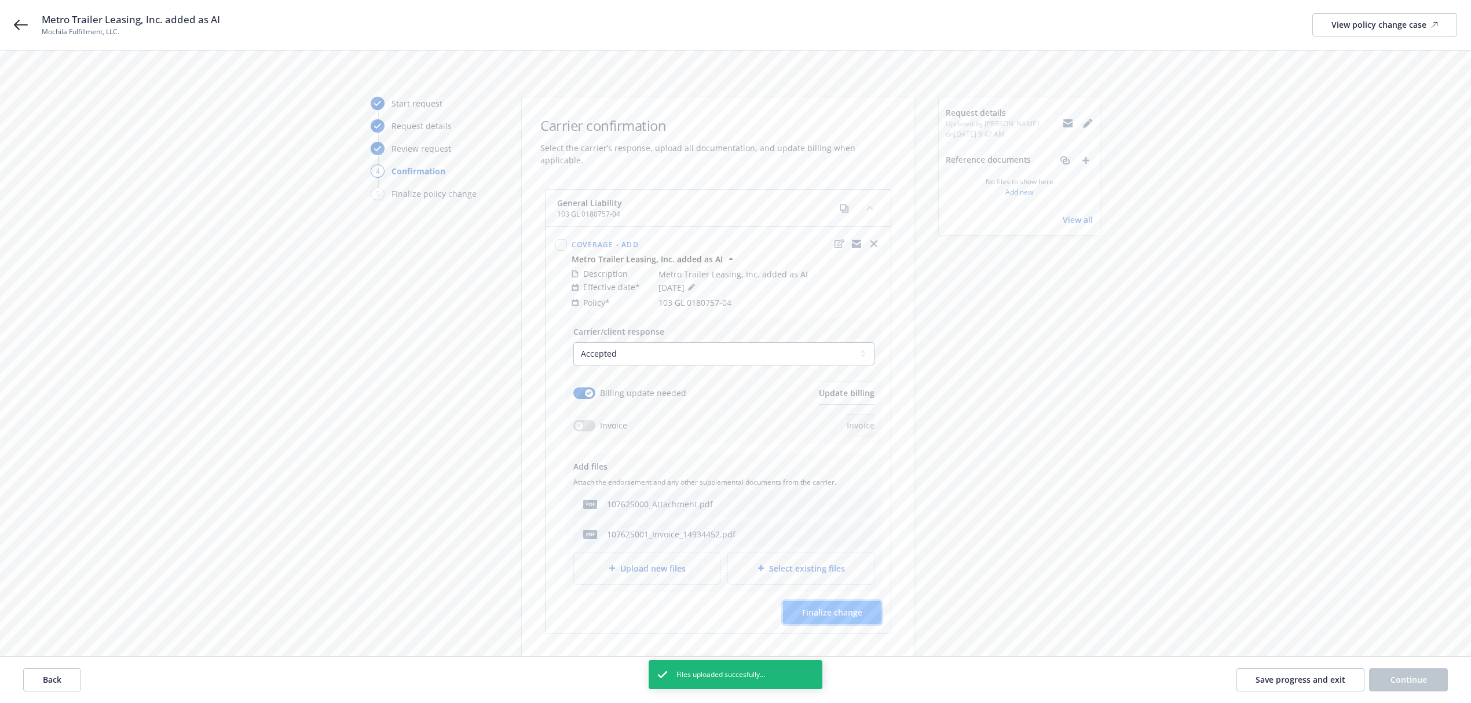
click at [822, 607] on span "Finalize change" at bounding box center [832, 612] width 60 height 11
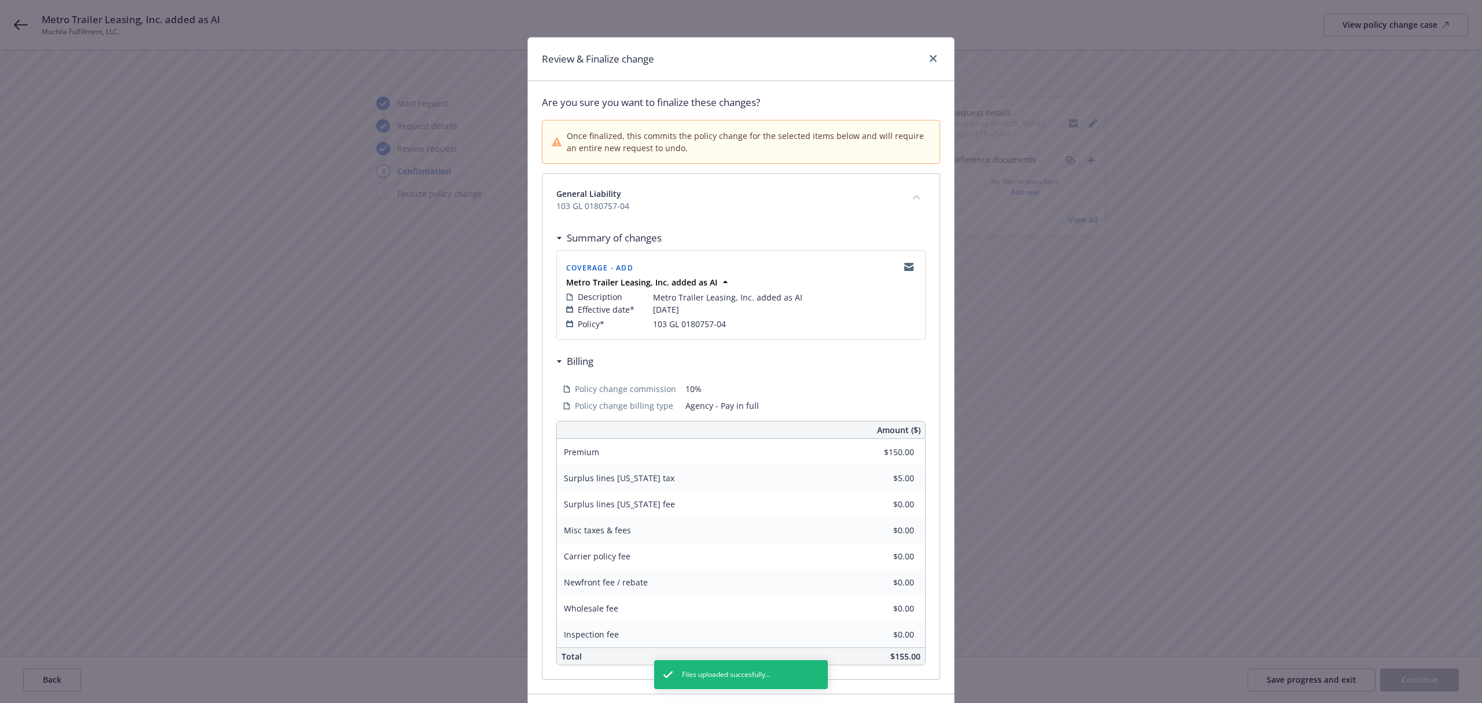
scroll to position [83, 0]
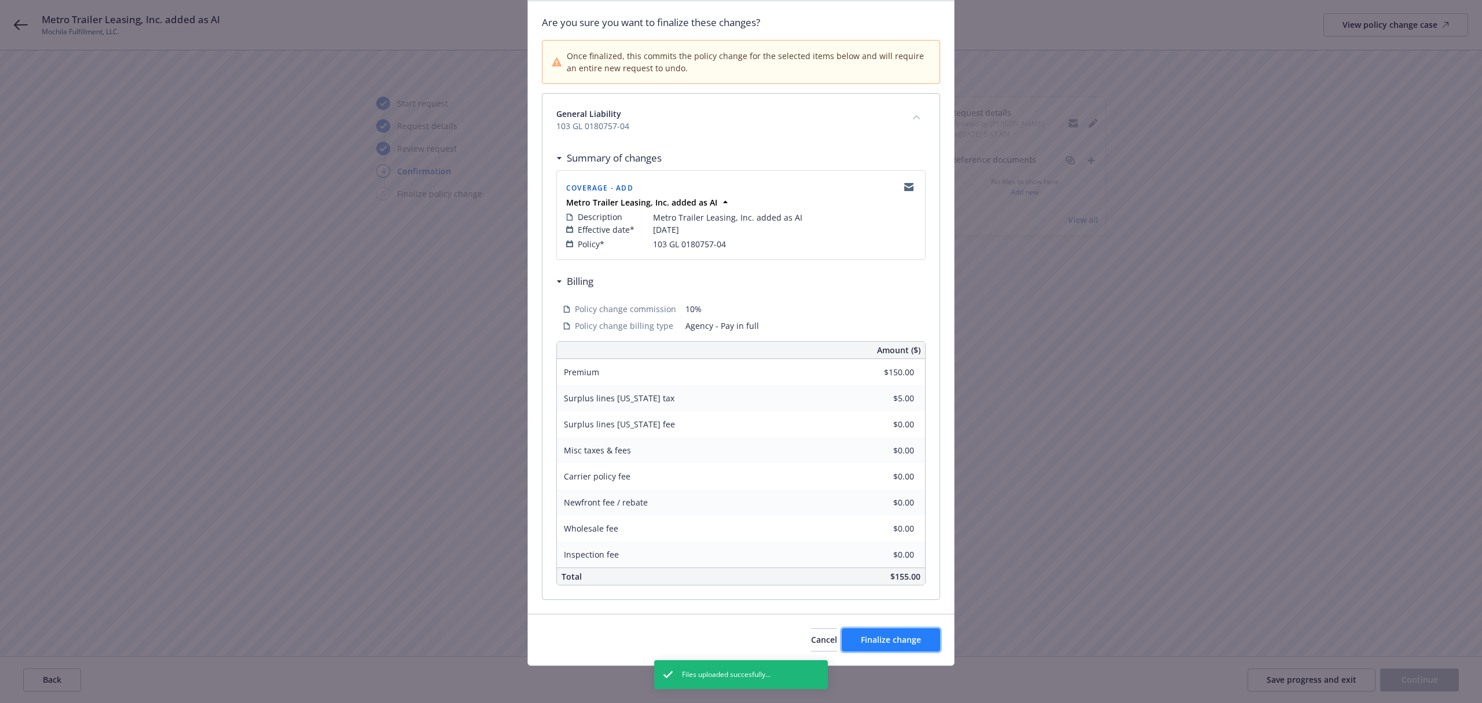
click at [899, 631] on button "Finalize change" at bounding box center [891, 639] width 98 height 23
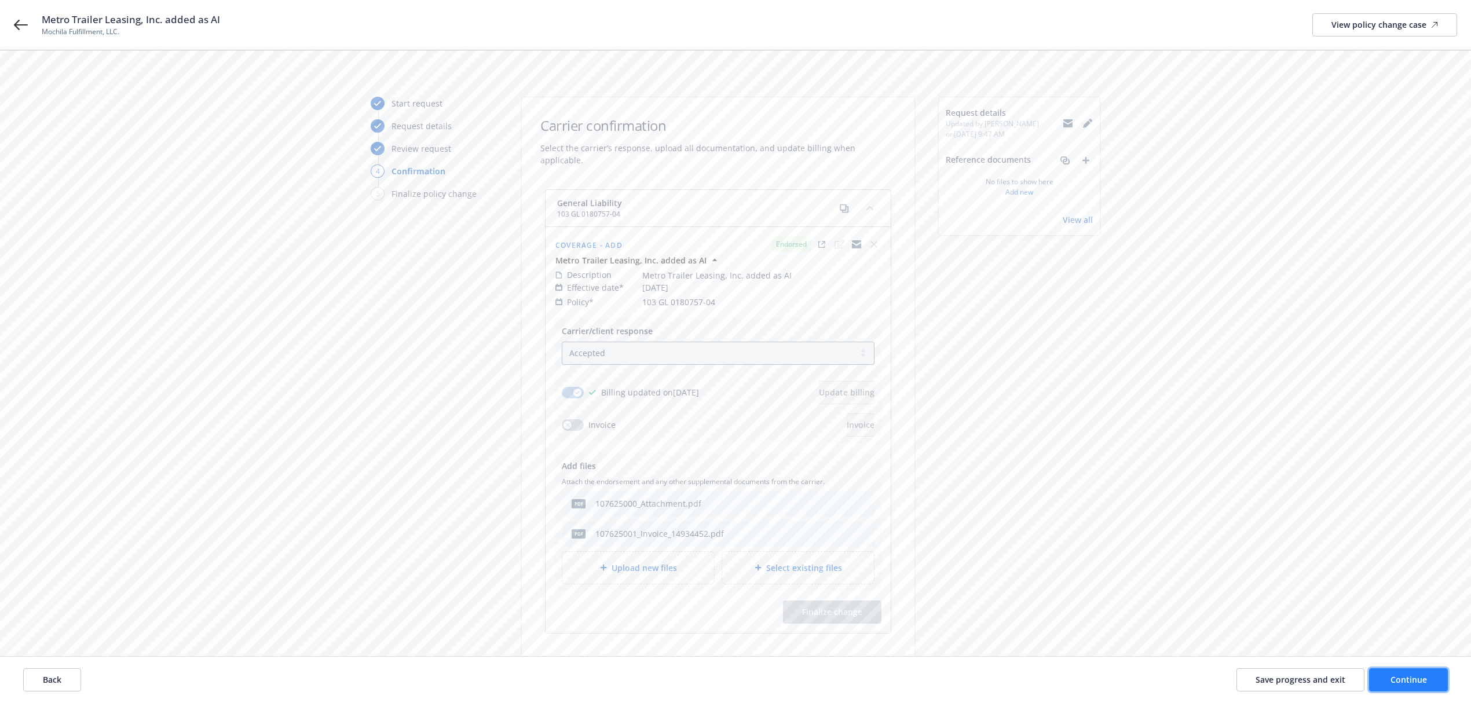
click at [1408, 679] on span "Continue" at bounding box center [1408, 679] width 36 height 11
click at [1401, 679] on span "Done" at bounding box center [1408, 679] width 21 height 11
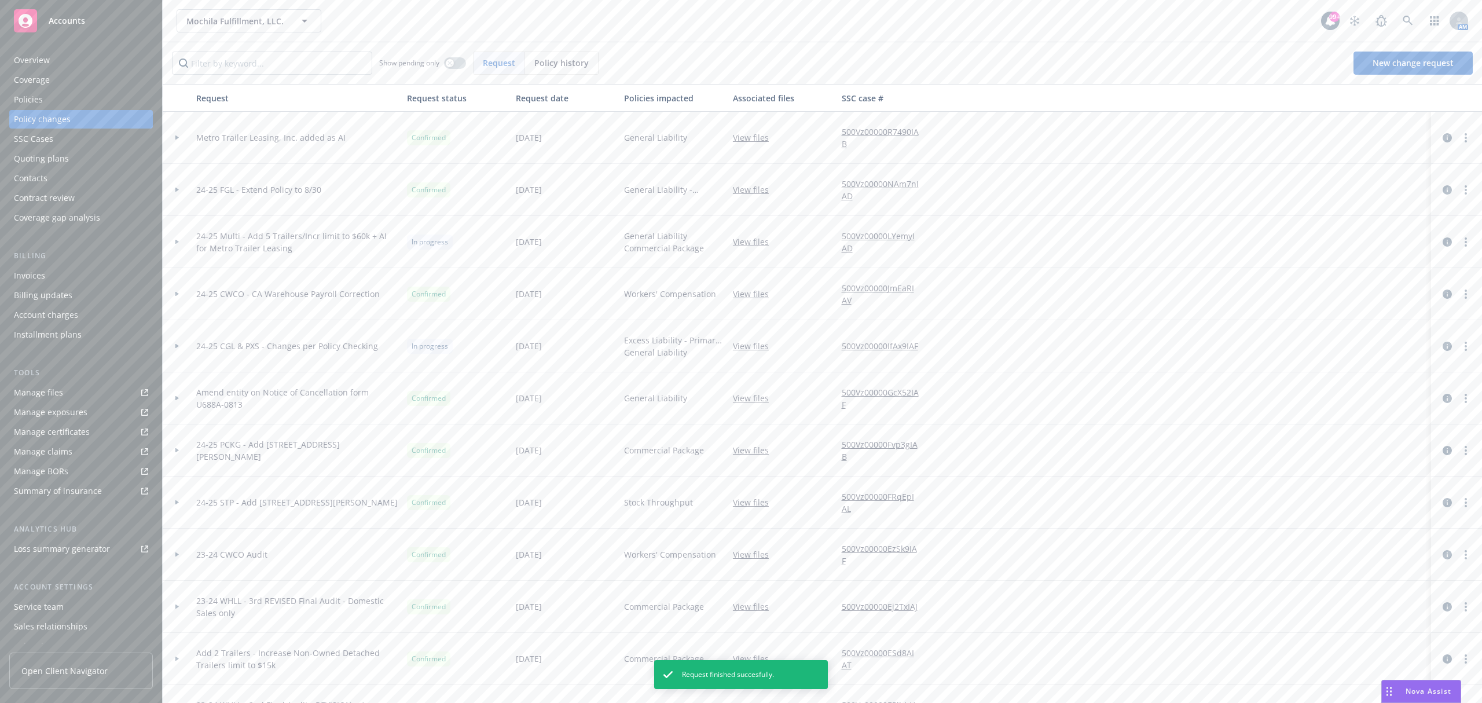
click at [98, 277] on div "Invoices" at bounding box center [81, 275] width 134 height 19
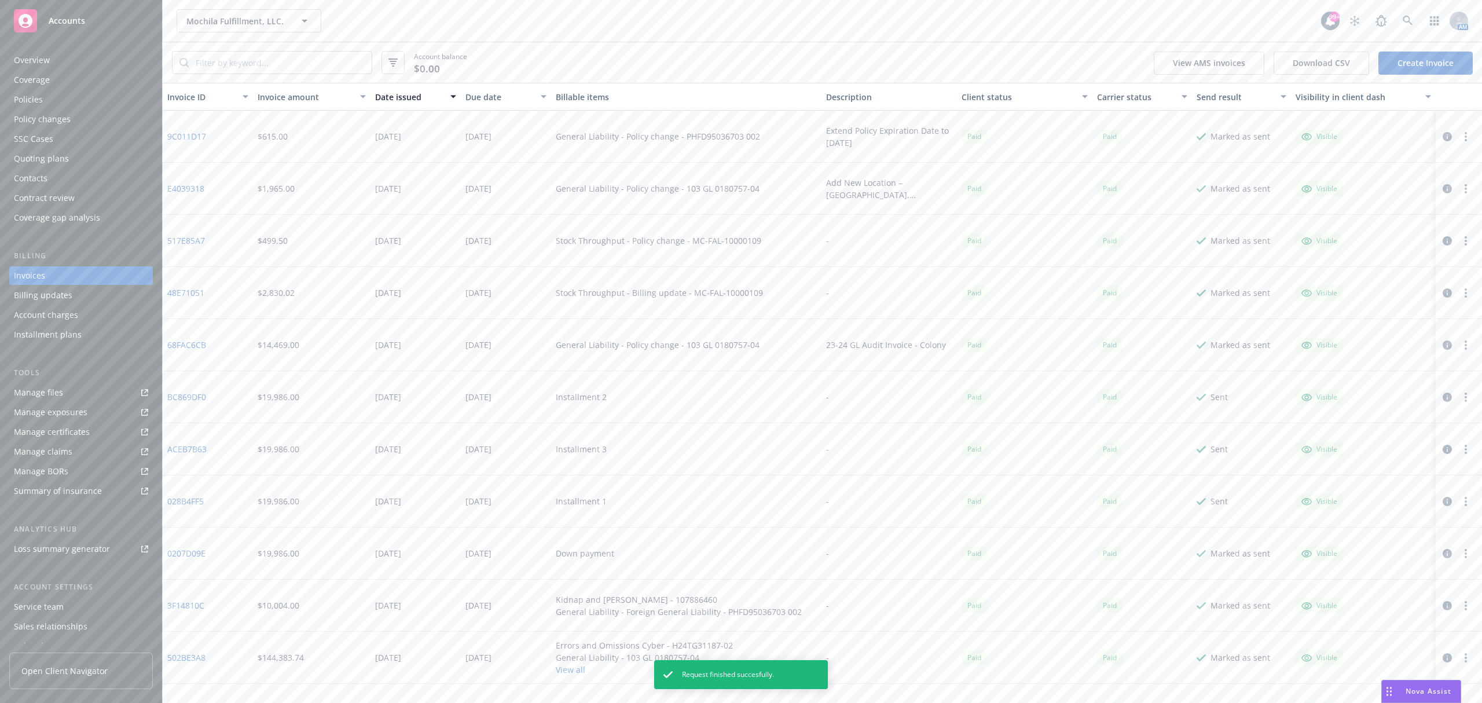
click at [1419, 63] on link "Create Invoice" at bounding box center [1426, 63] width 94 height 23
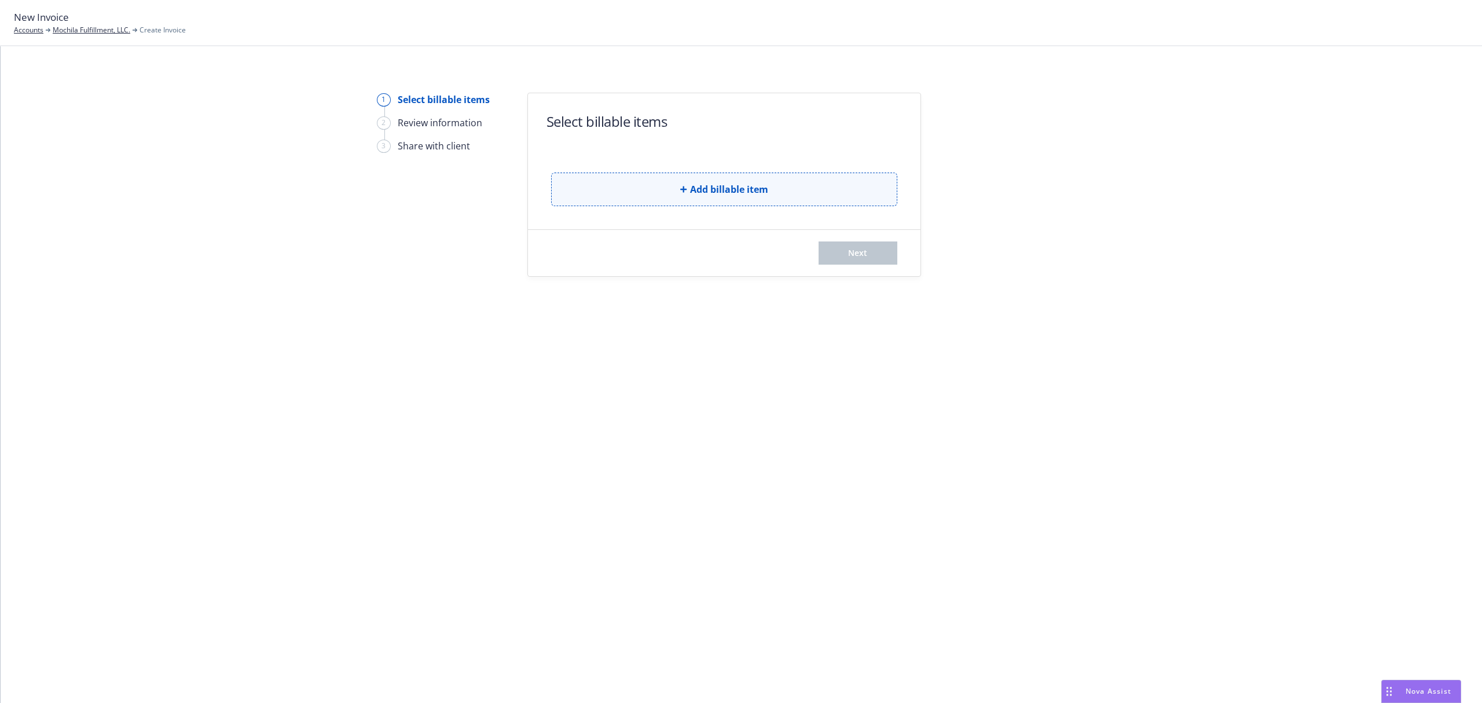
click at [631, 186] on button "Add billable item" at bounding box center [724, 190] width 346 height 34
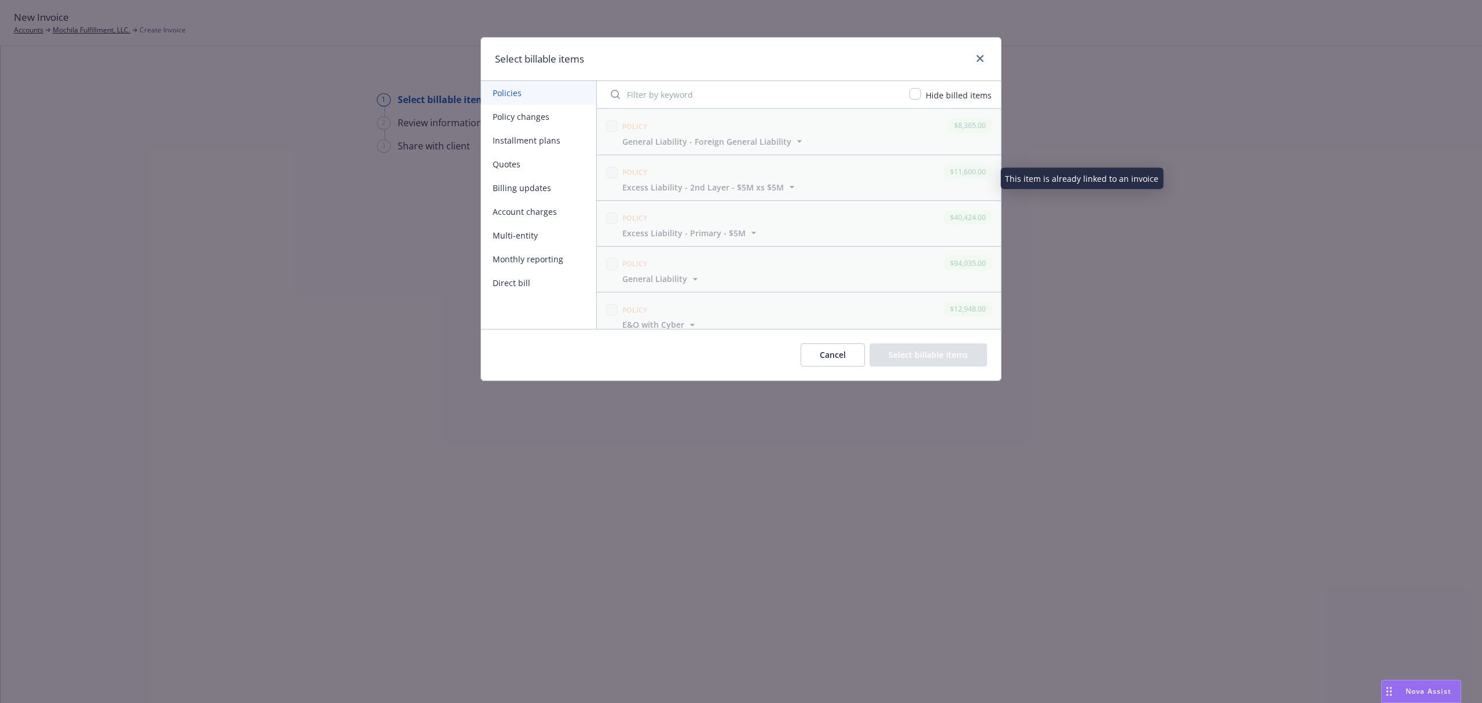
click at [523, 119] on button "Policy changes" at bounding box center [538, 117] width 115 height 24
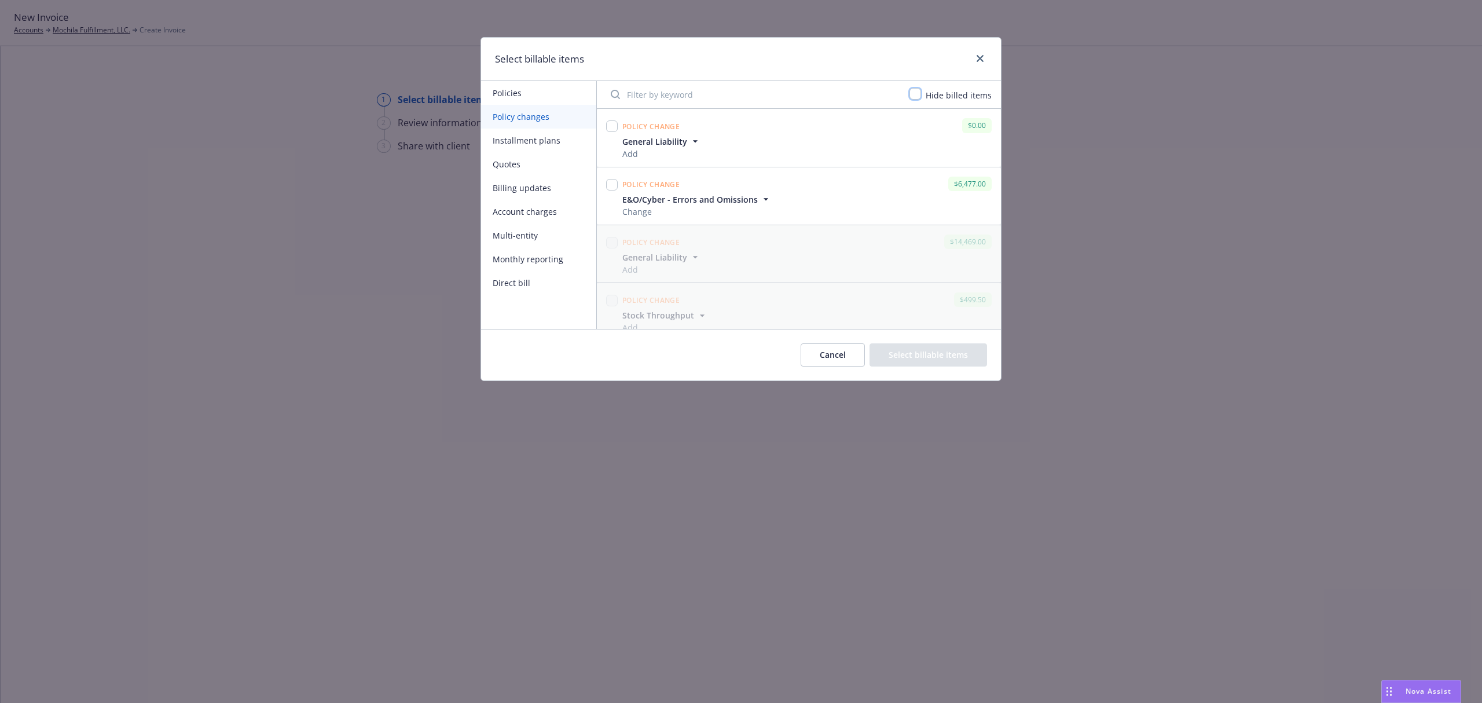
click at [920, 96] on input "checkbox" at bounding box center [916, 94] width 12 height 12
checkbox input "true"
click at [607, 242] on input "checkbox" at bounding box center [612, 243] width 12 height 12
checkbox input "true"
click at [897, 346] on button "Select billable items" at bounding box center [929, 354] width 118 height 23
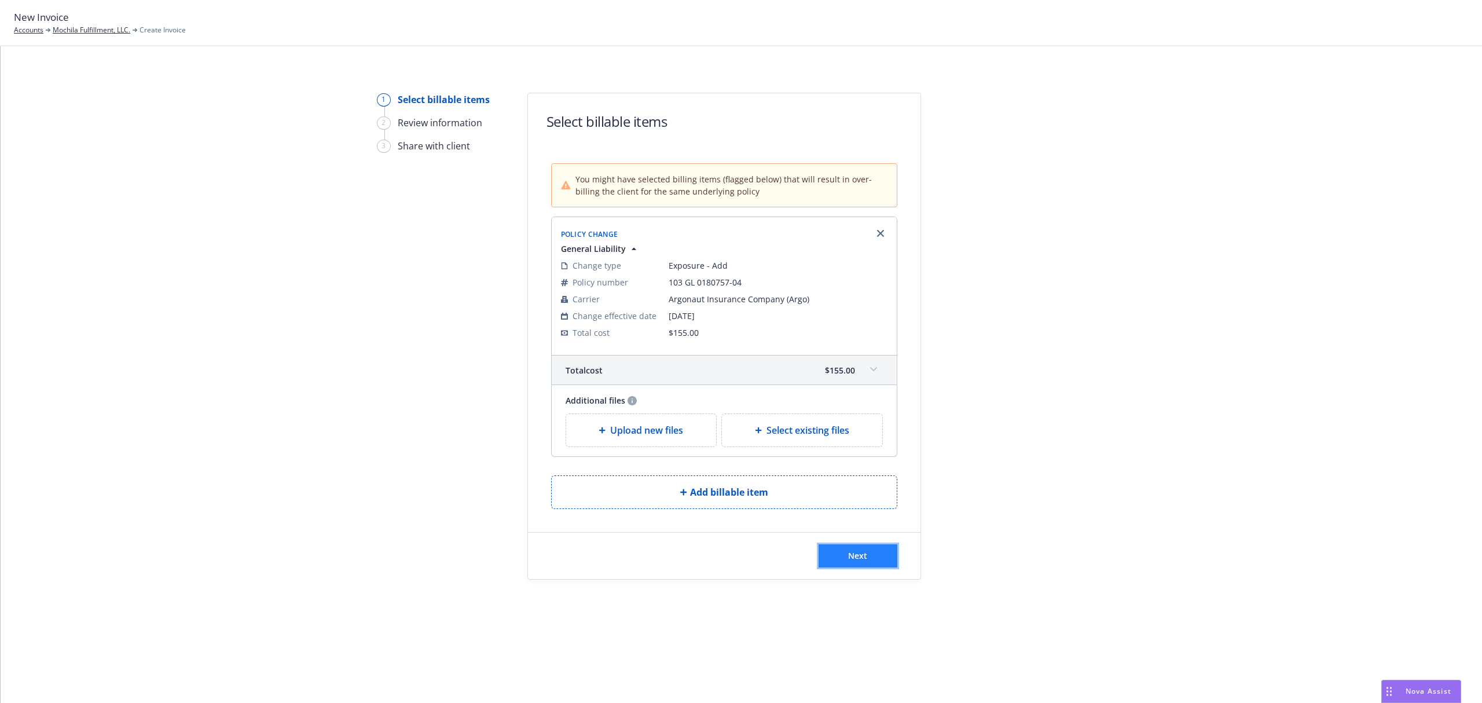
click at [858, 556] on span "Next" at bounding box center [857, 555] width 19 height 11
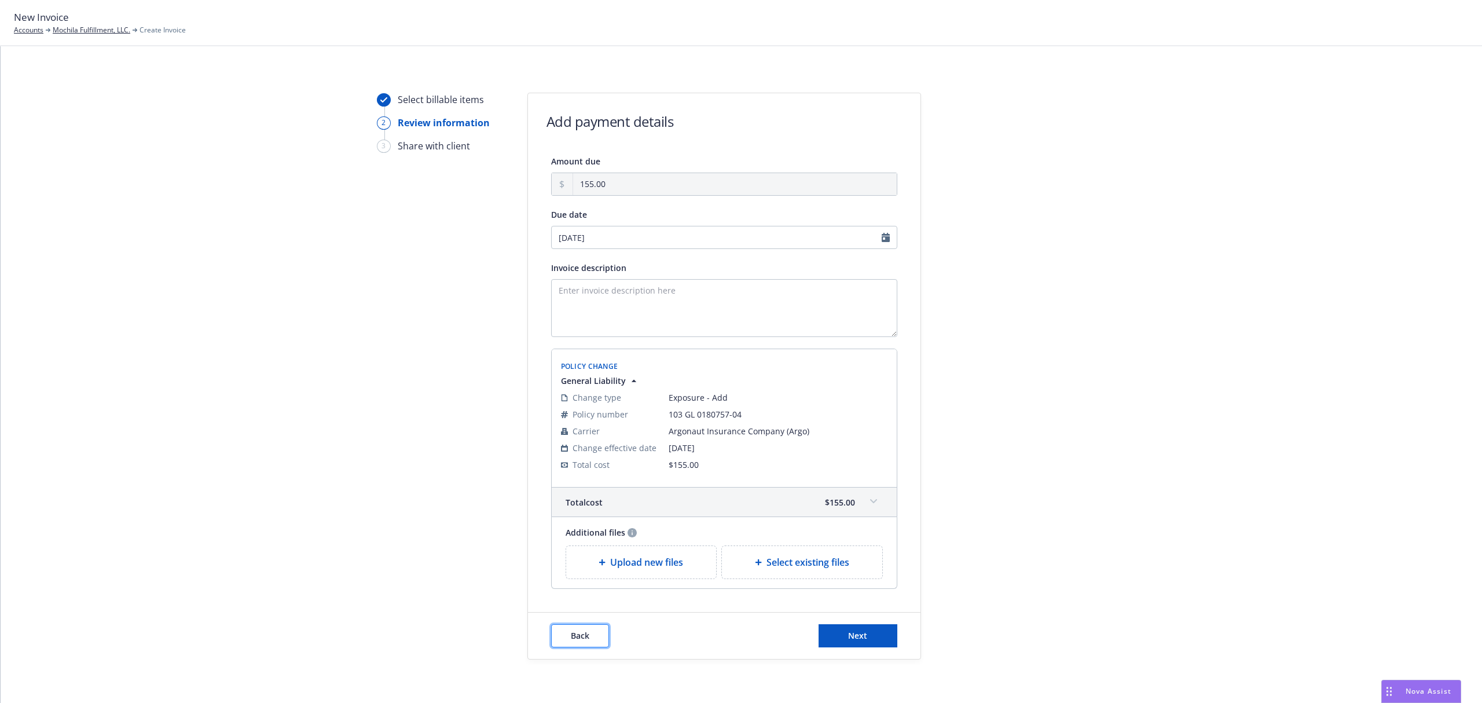
click at [556, 633] on button "Back" at bounding box center [580, 635] width 58 height 23
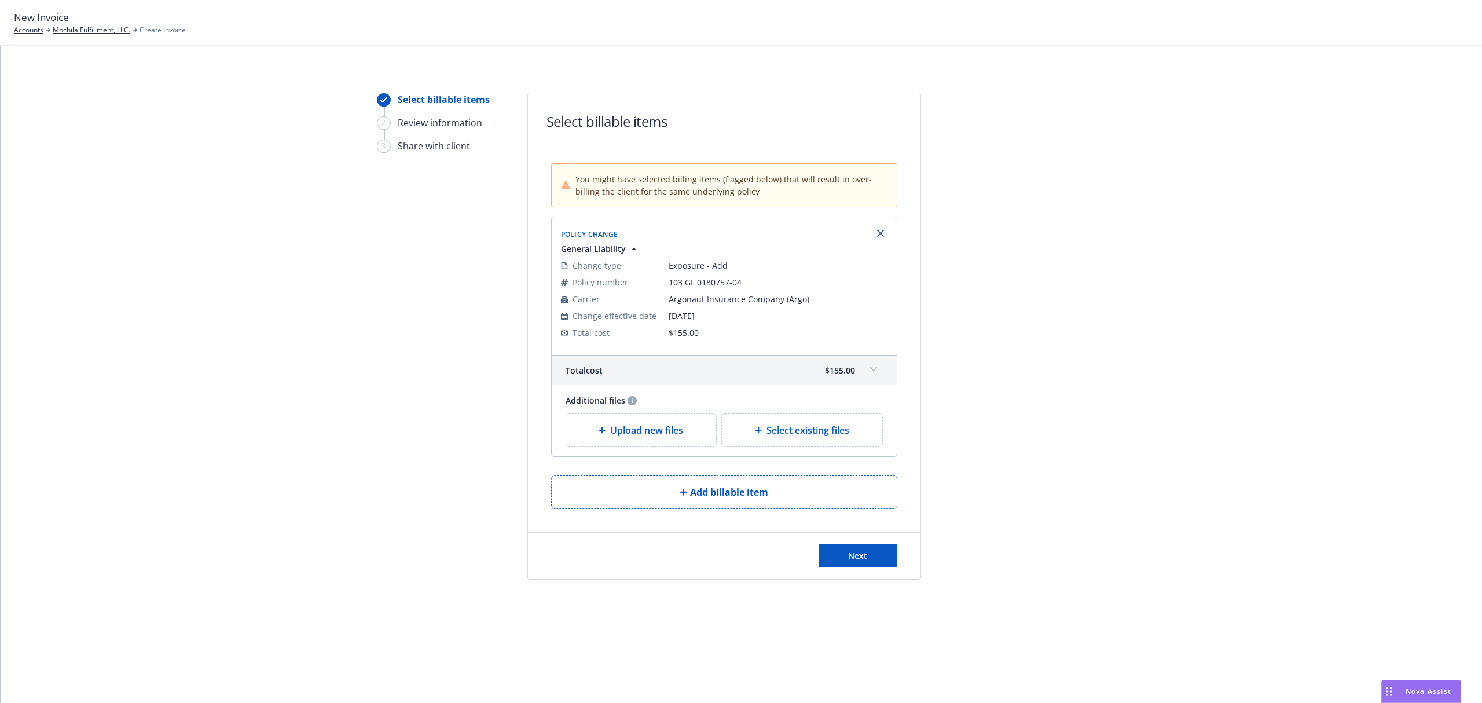
click at [878, 235] on icon "Remove browser" at bounding box center [880, 233] width 7 height 7
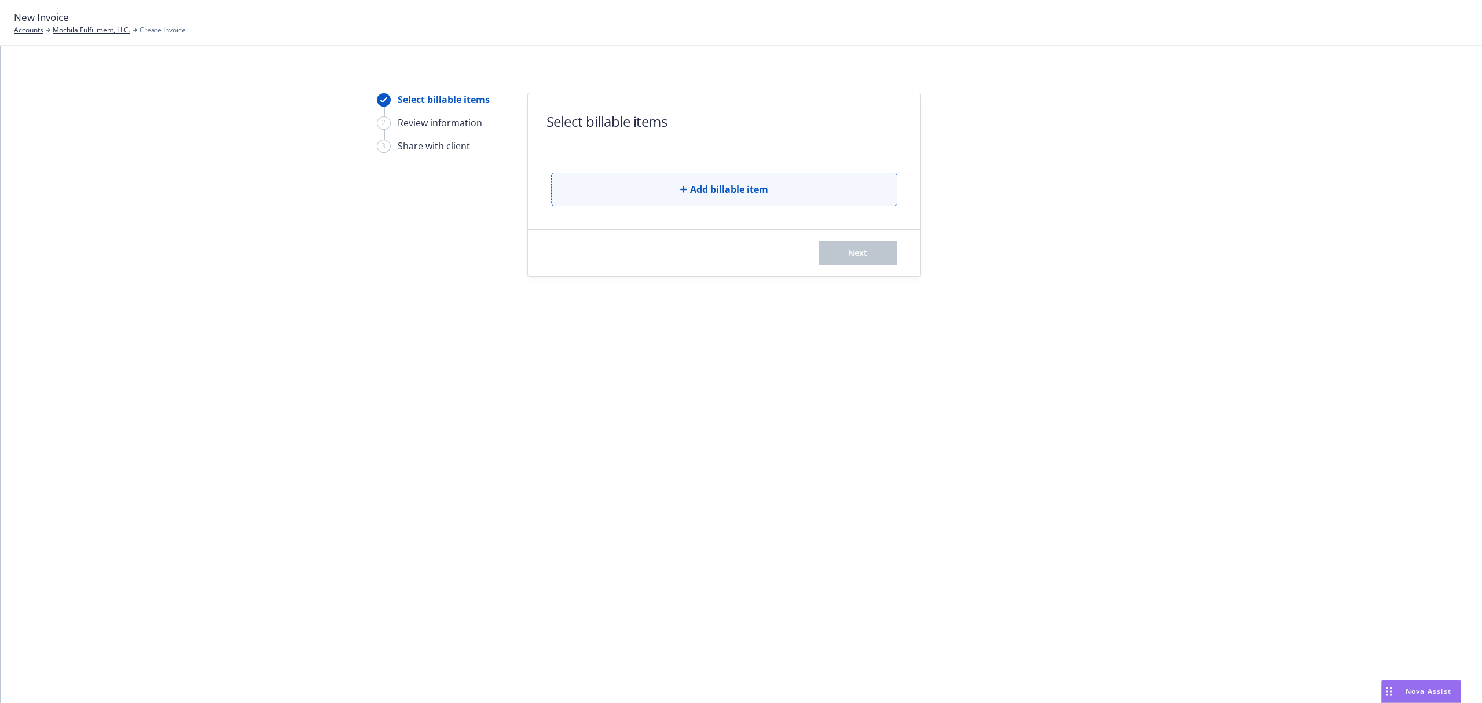
click at [695, 188] on span "Add billable item" at bounding box center [729, 189] width 78 height 14
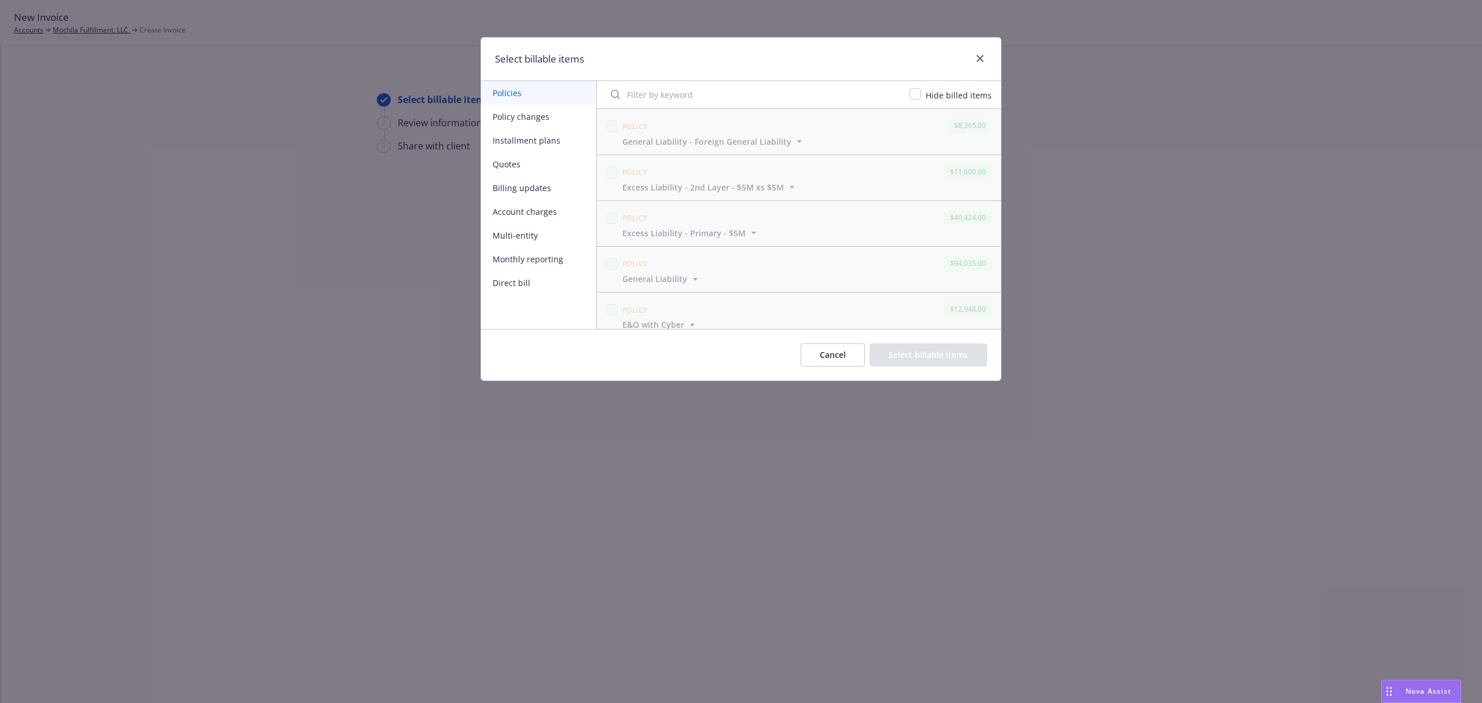
click at [518, 116] on button "Policy changes" at bounding box center [538, 117] width 115 height 24
click at [918, 91] on input "checkbox" at bounding box center [916, 94] width 12 height 12
checkbox input "true"
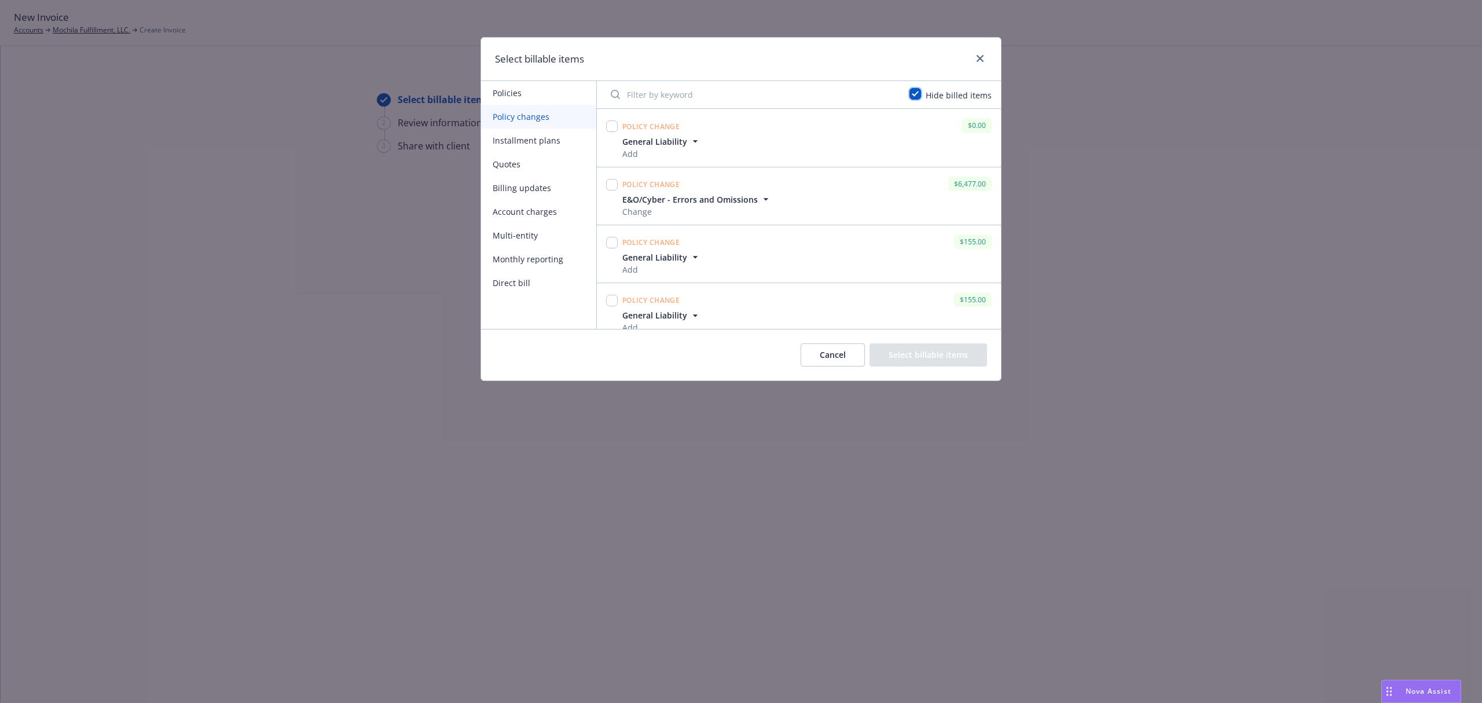
scroll to position [12, 0]
click at [614, 287] on input "checkbox" at bounding box center [612, 289] width 12 height 12
checkbox input "true"
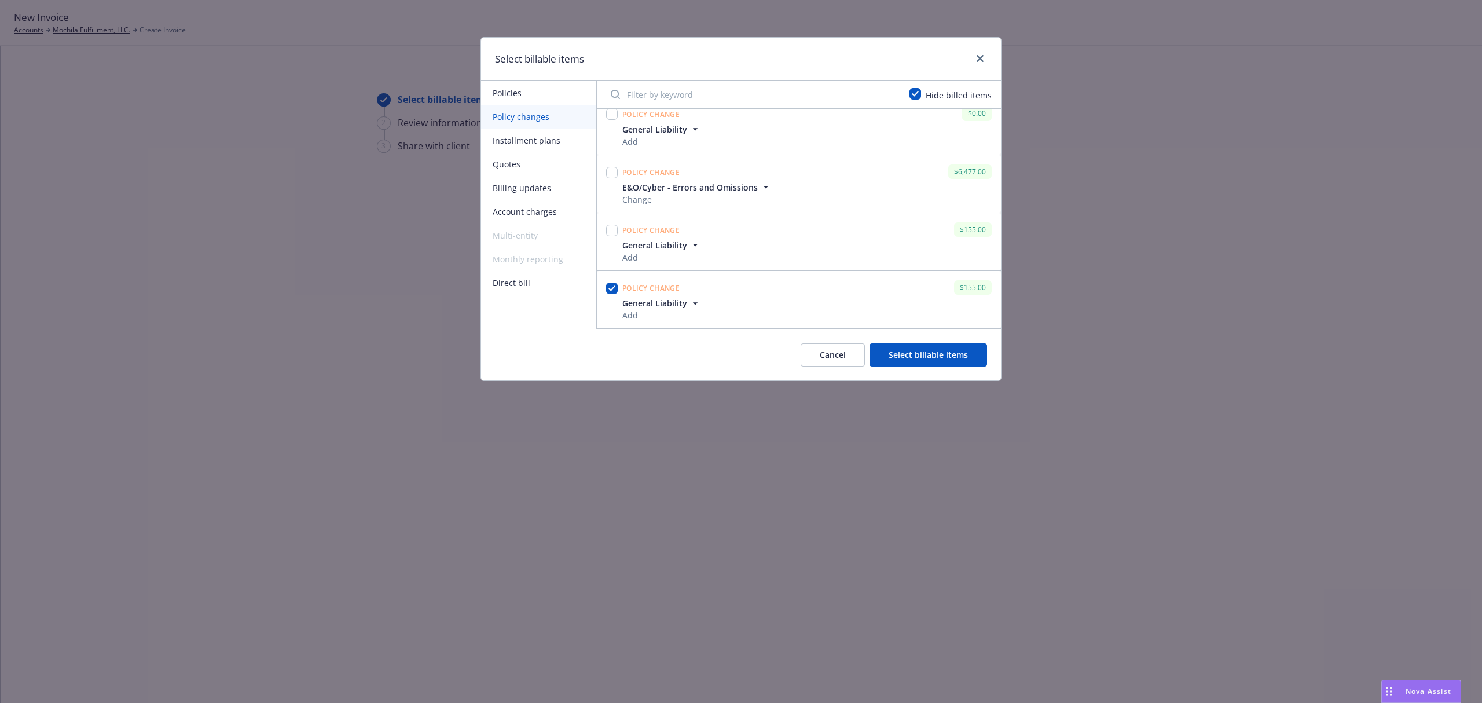
click at [693, 303] on icon "button" at bounding box center [695, 303] width 5 height 2
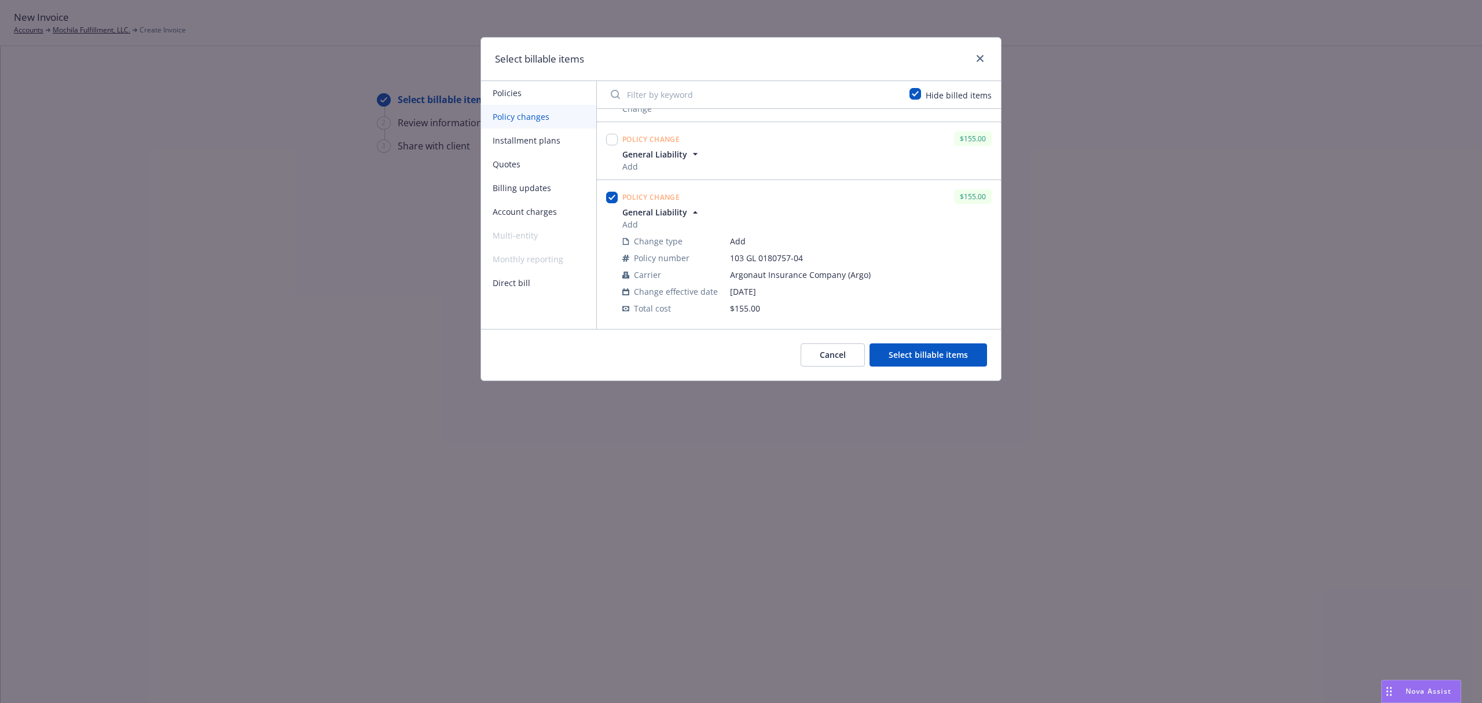
scroll to position [105, 0]
click at [906, 352] on button "Select billable items" at bounding box center [929, 354] width 118 height 23
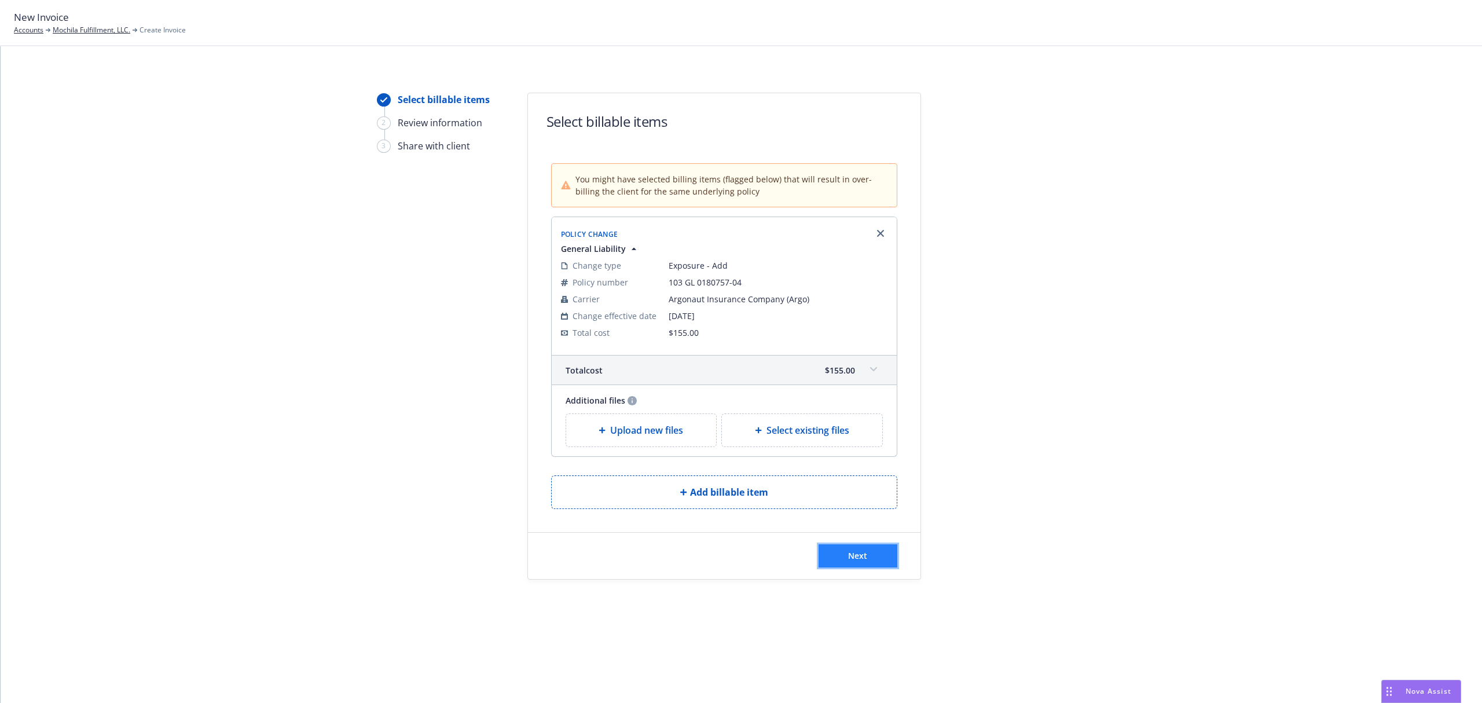
click at [860, 557] on span "Next" at bounding box center [857, 555] width 19 height 11
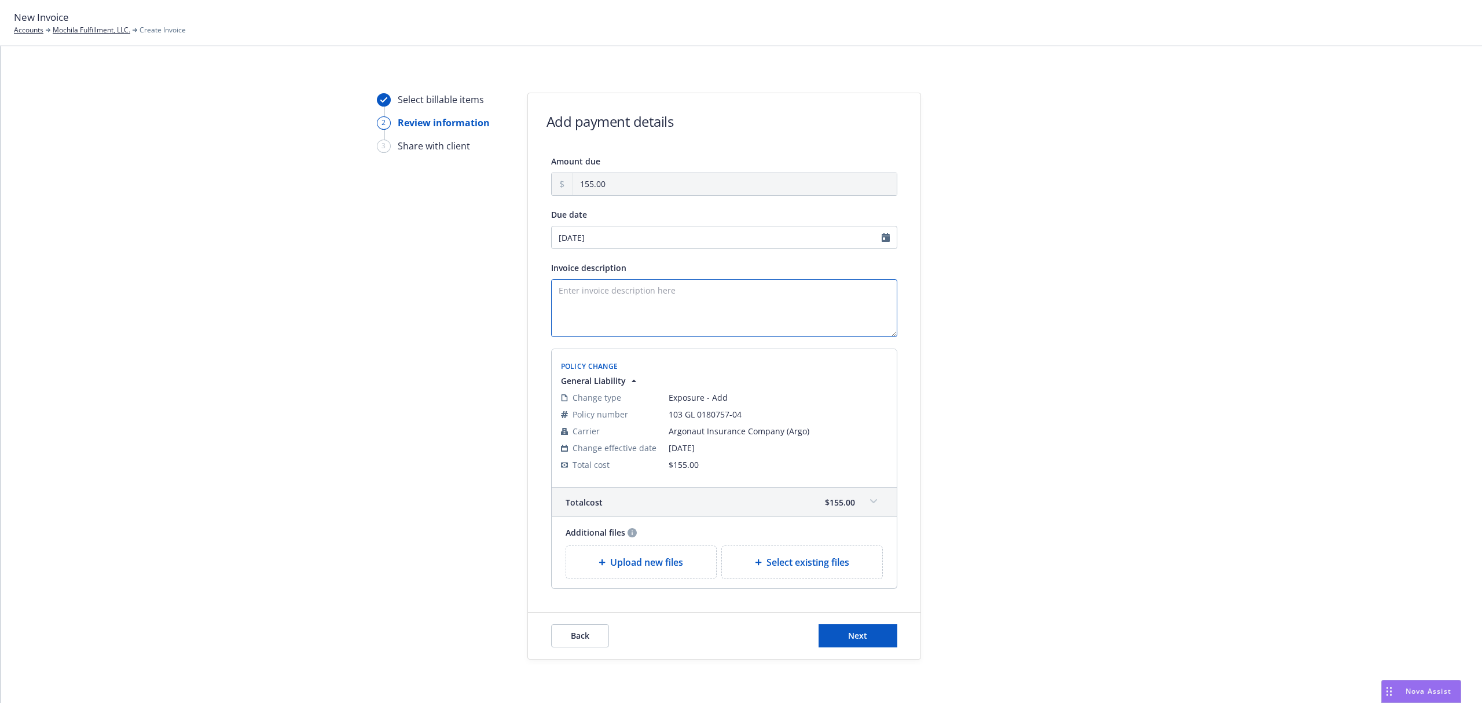
click at [602, 299] on textarea "Invoice description" at bounding box center [724, 308] width 346 height 58
paste textarea "Metro Trailer Leasing, Inc. added as AI"
click at [551, 288] on textarea "Metro Trailer Leasing, Inc. added as AI" at bounding box center [724, 308] width 346 height 58
click at [614, 290] on textarea "24-25 GL Endt 5 - Metro Trailer Leasing, Inc. added as AI" at bounding box center [724, 308] width 346 height 58
click at [616, 290] on textarea "24-25 GL Endt 5 Invoice - Metro Trailer Leasing, Inc. added as AI" at bounding box center [724, 308] width 346 height 58
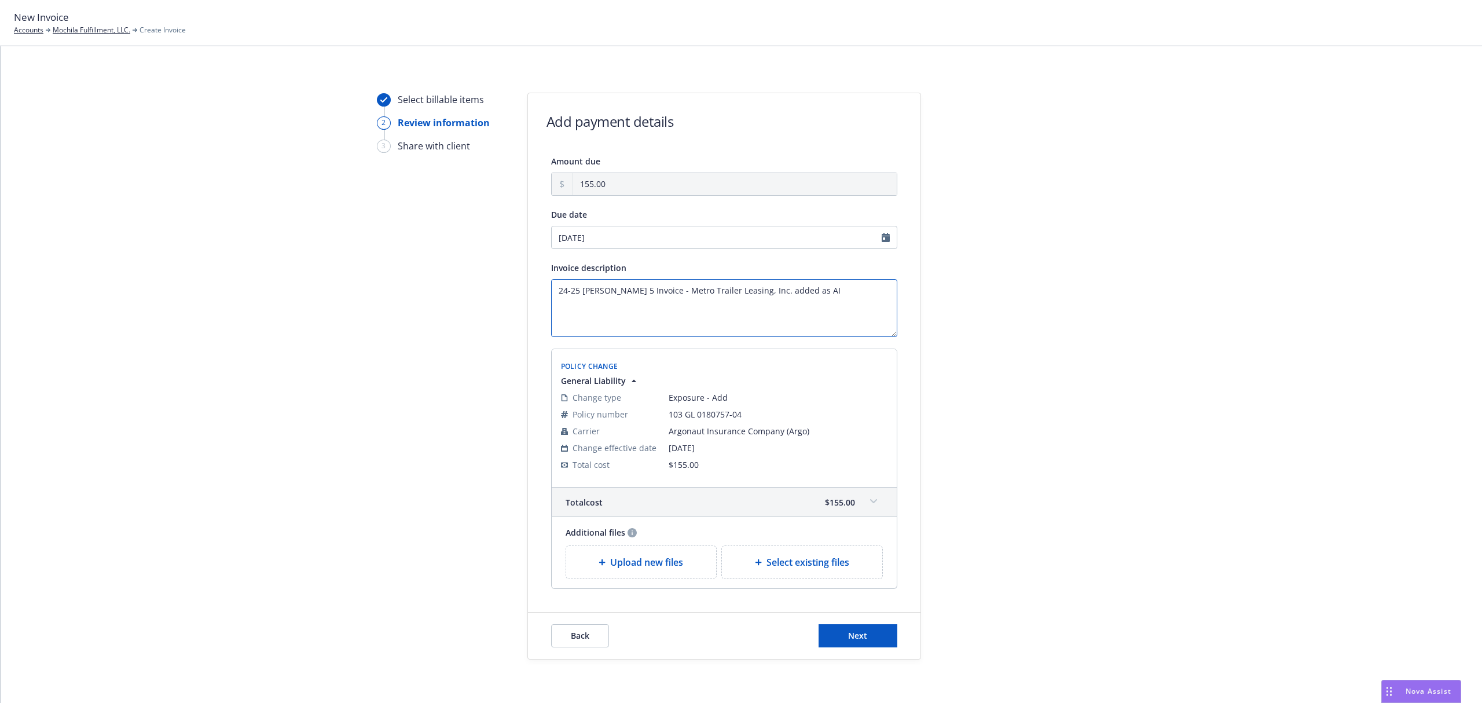
click at [616, 290] on textarea "24-25 GL Endt 5 Invoice - Metro Trailer Leasing, Inc. added as AI" at bounding box center [724, 308] width 346 height 58
paste textarea "- Endt 5"
click at [614, 290] on textarea "24-25 GL- Endt 5 - Metro Trailer Leasing, Inc. added as AI" at bounding box center [724, 308] width 346 height 58
type textarea "24-25 GL- Endt 5 Invoice - Metro Trailer Leasing, Inc. added as AI"
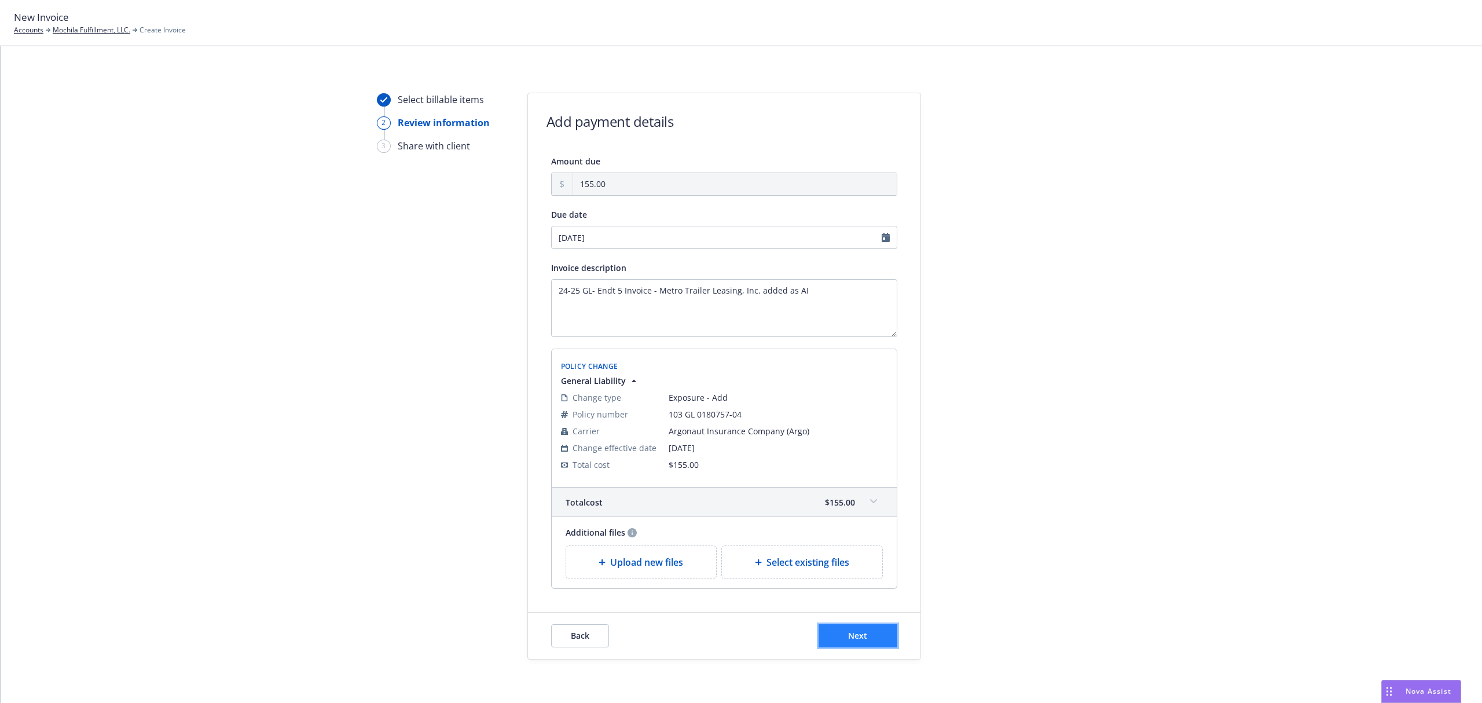
click at [857, 635] on span "Next" at bounding box center [857, 635] width 19 height 11
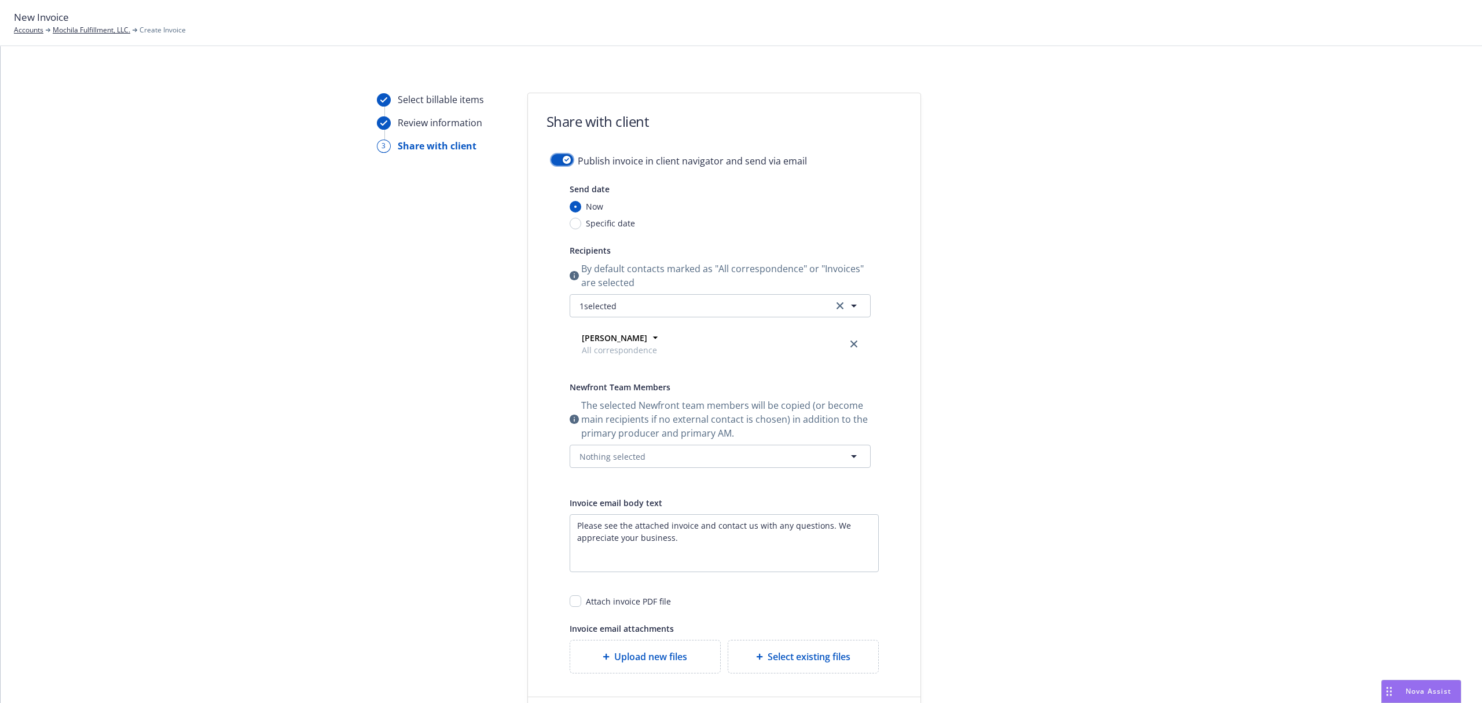
click at [565, 160] on icon "button" at bounding box center [567, 159] width 5 height 3
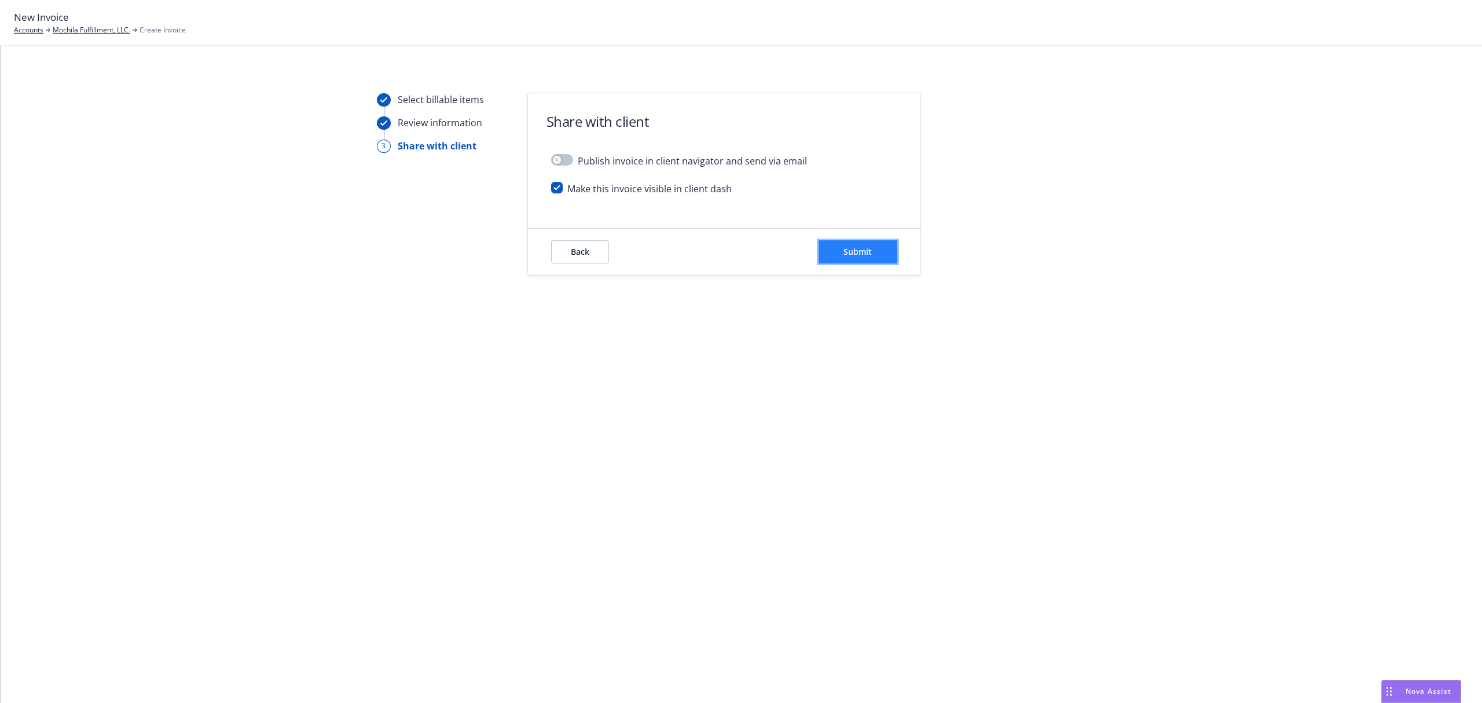
click at [871, 241] on button "Submit" at bounding box center [858, 251] width 79 height 23
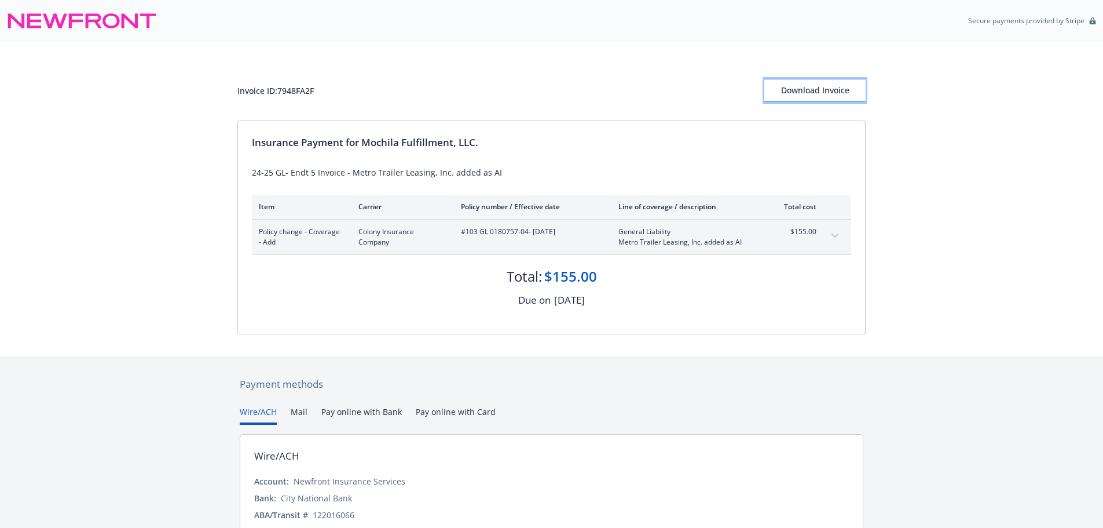
click at [827, 79] on button "Download Invoice" at bounding box center [814, 90] width 101 height 23
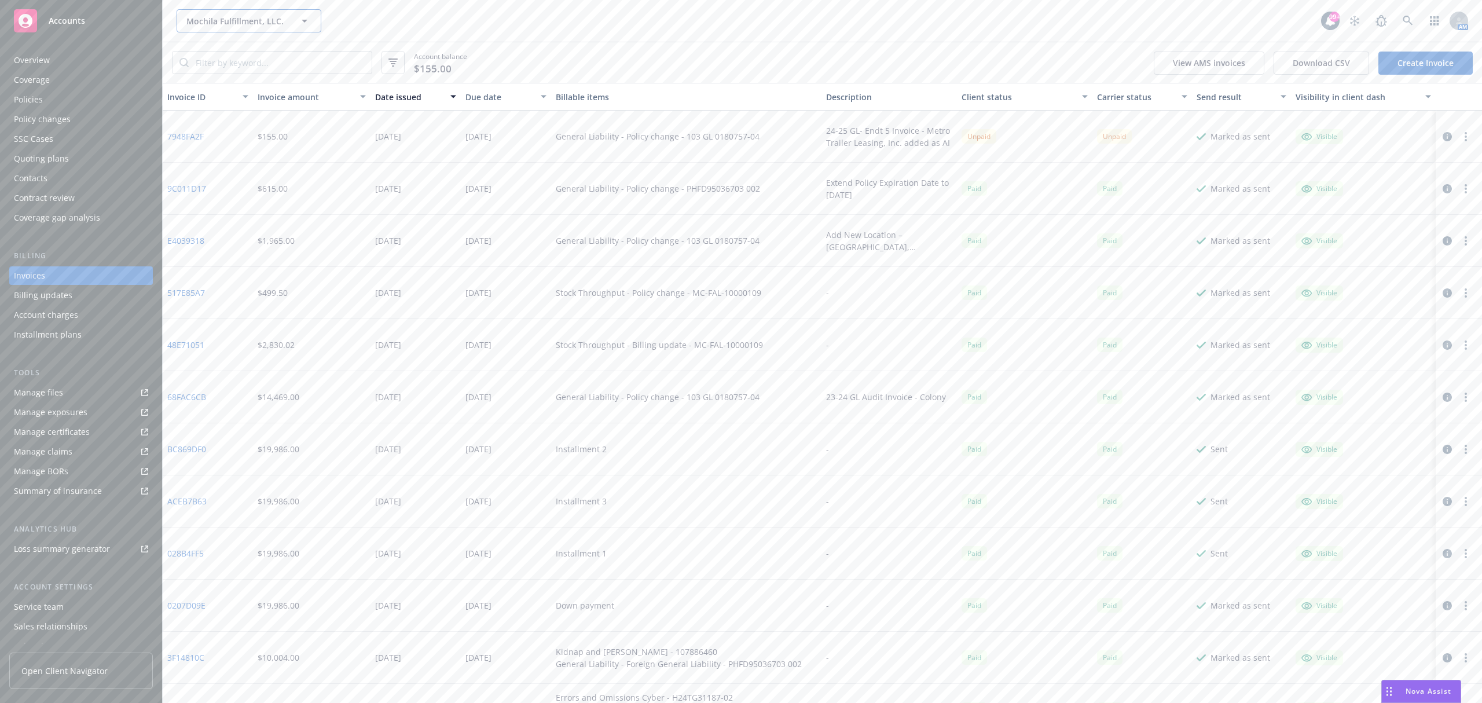
click at [254, 25] on span "Mochila Fulfillment, LLC." at bounding box center [236, 21] width 100 height 12
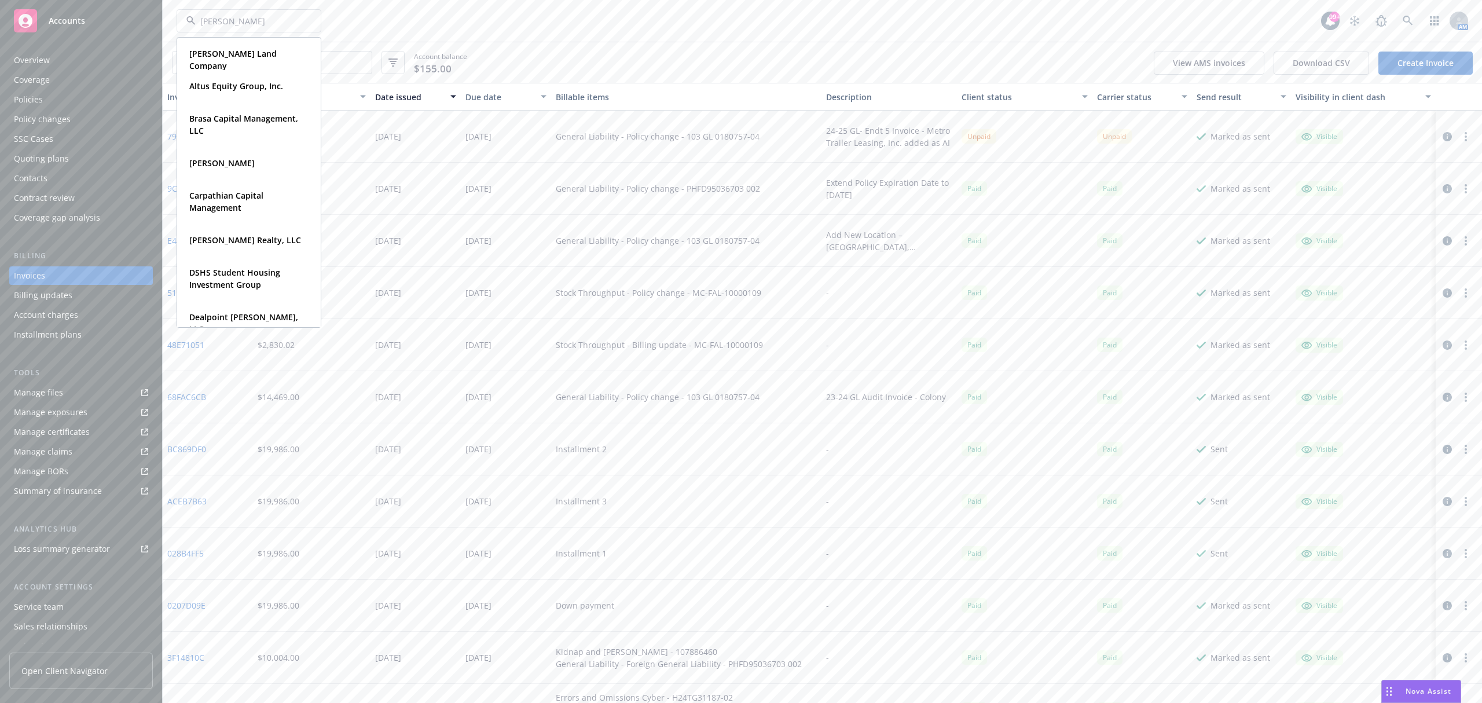
type input "[PERSON_NAME]"
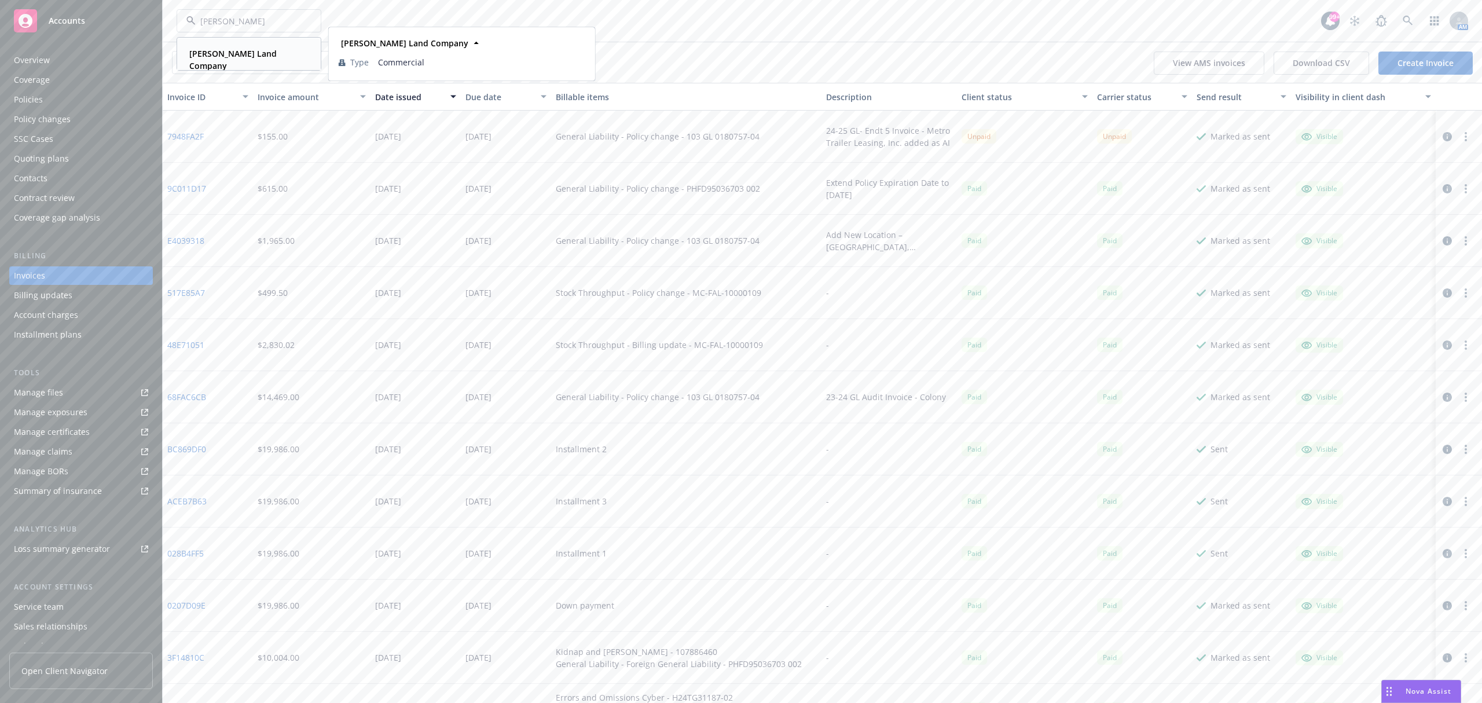
click at [257, 50] on strong "[PERSON_NAME] Land Company" at bounding box center [232, 59] width 87 height 23
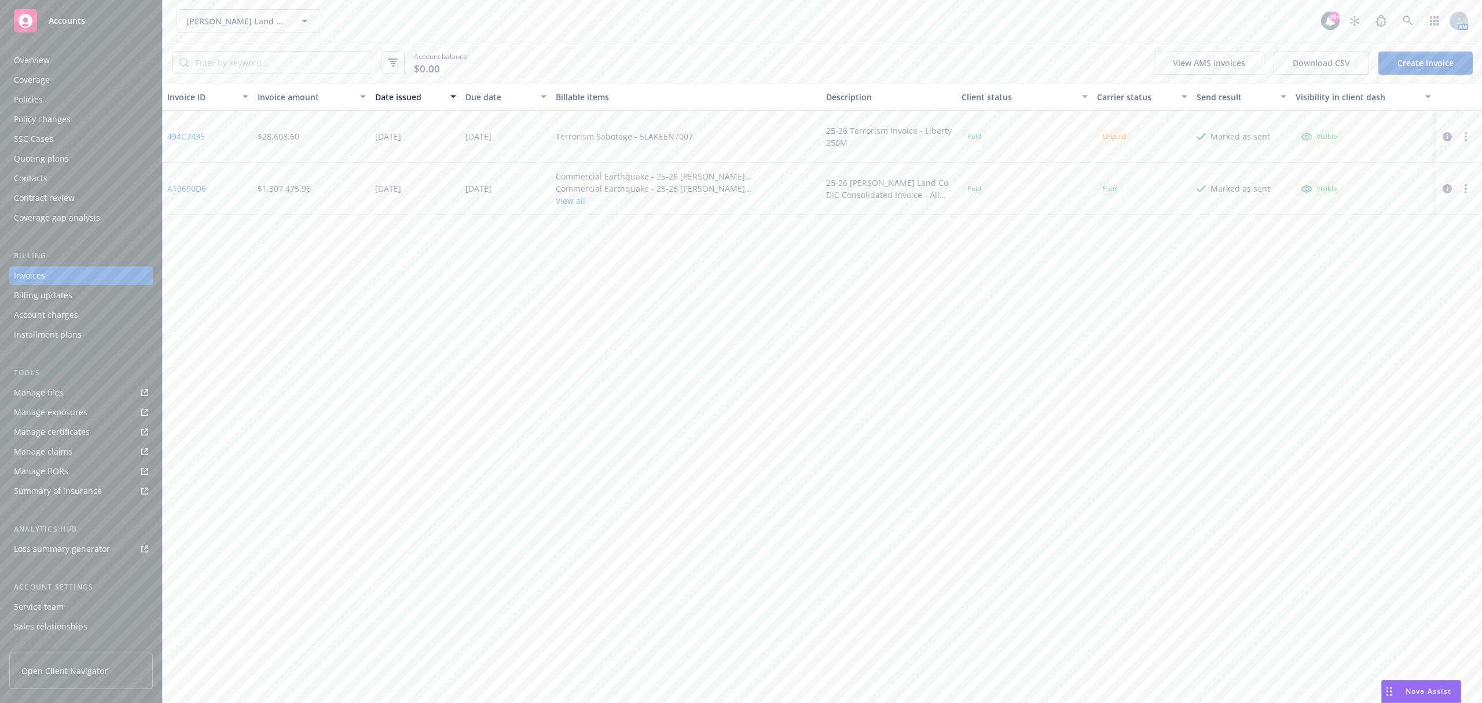
click at [103, 102] on div "Policies" at bounding box center [81, 99] width 134 height 19
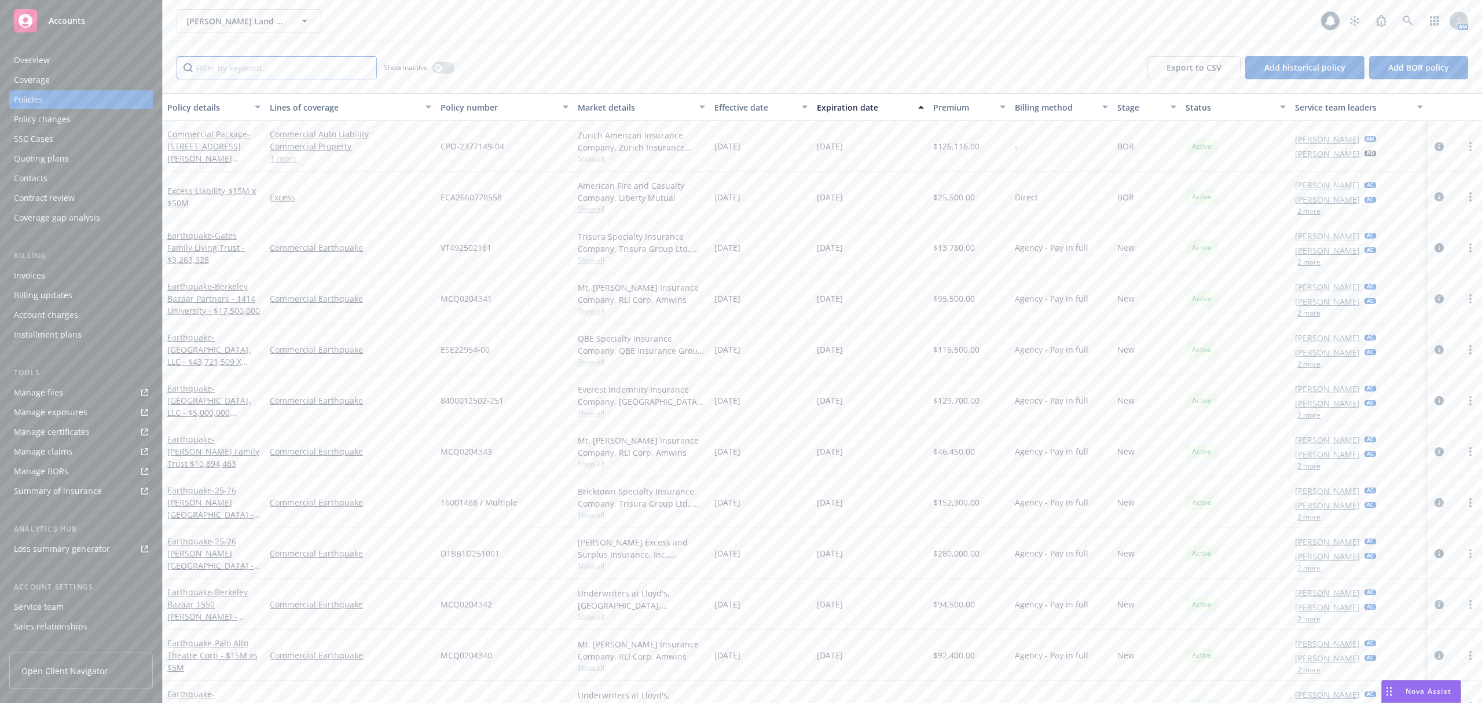
click at [228, 72] on input "Filter by keyword..." at bounding box center [277, 67] width 200 height 23
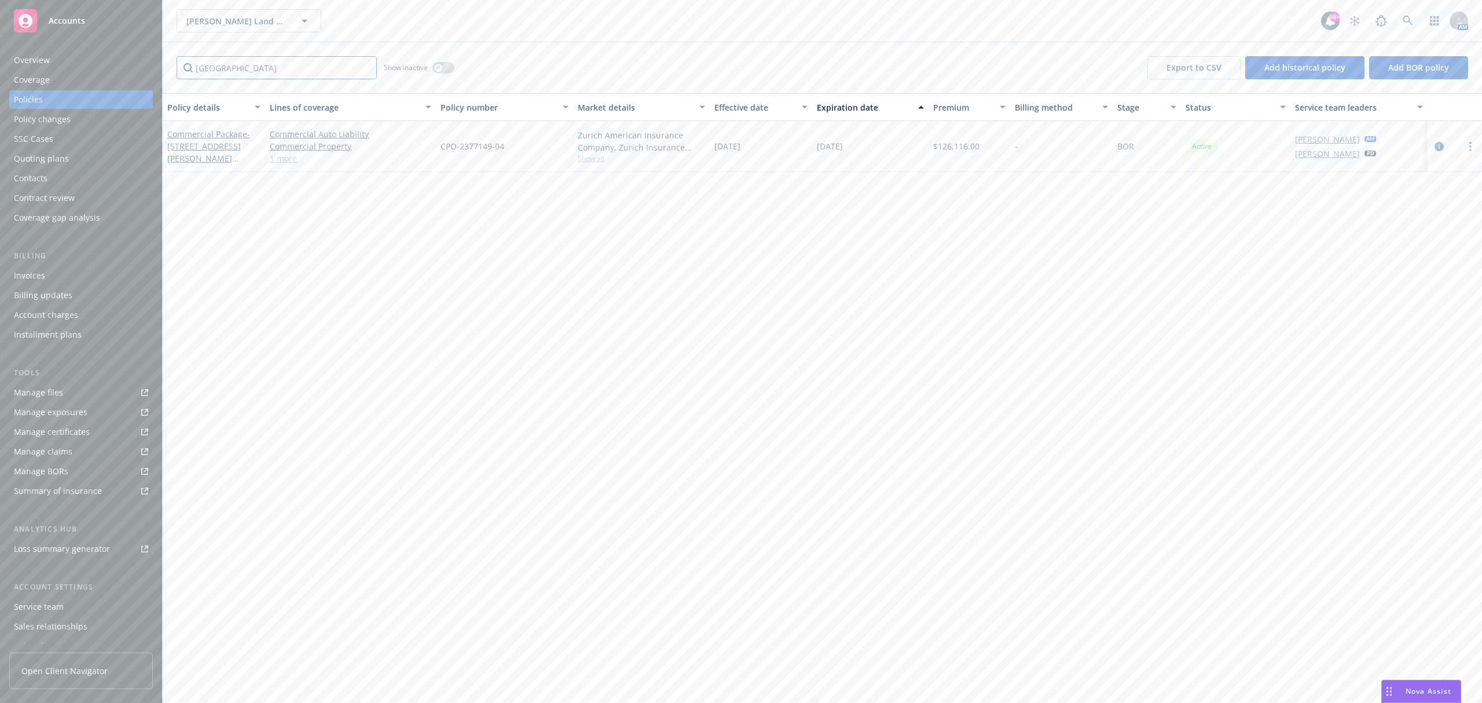
type input "zurich"
click at [445, 65] on button "button" at bounding box center [444, 68] width 22 height 12
click at [263, 73] on input "zurich" at bounding box center [277, 67] width 200 height 23
